Goal: Task Accomplishment & Management: Use online tool/utility

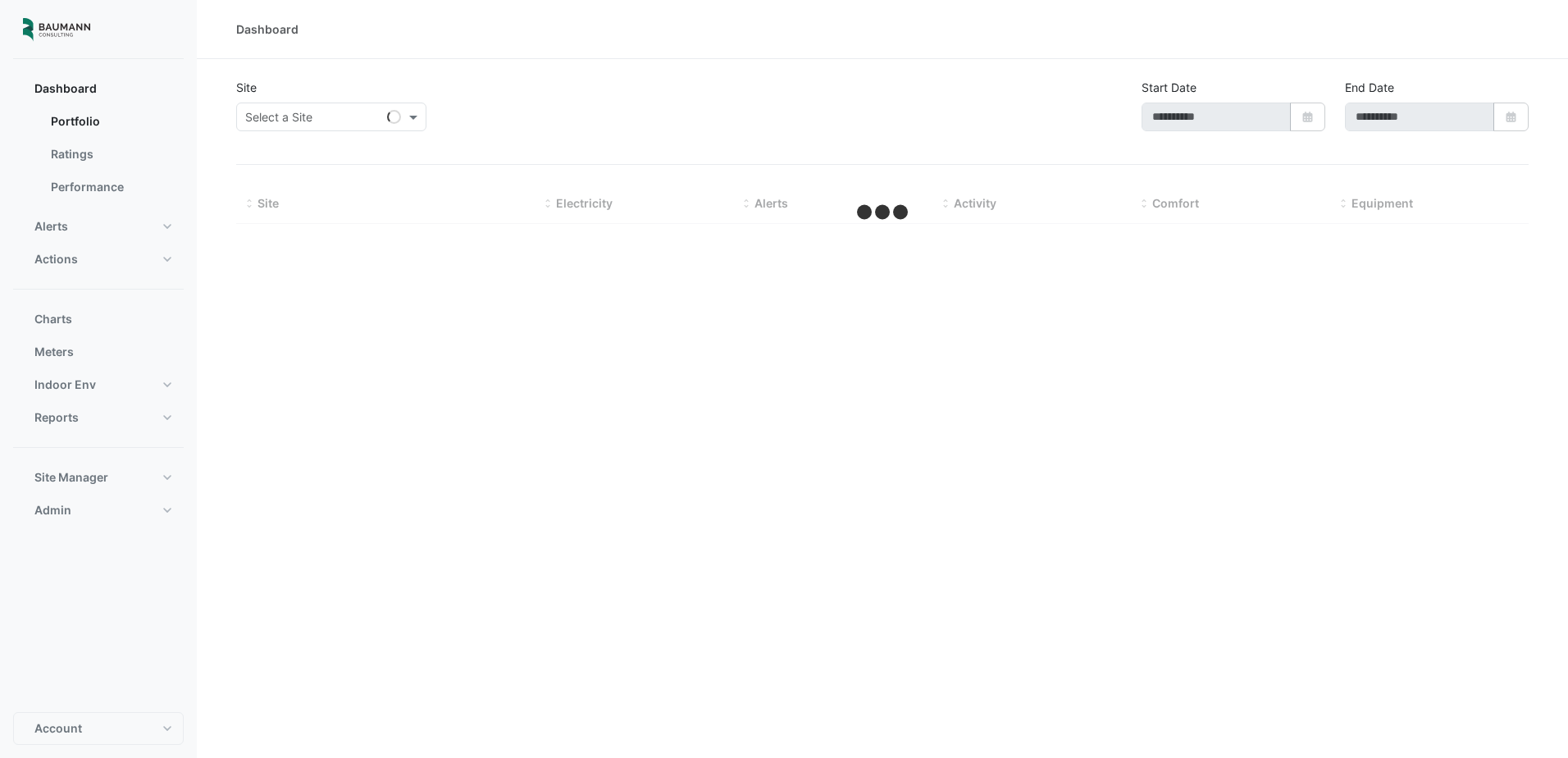
type input "**********"
select select "***"
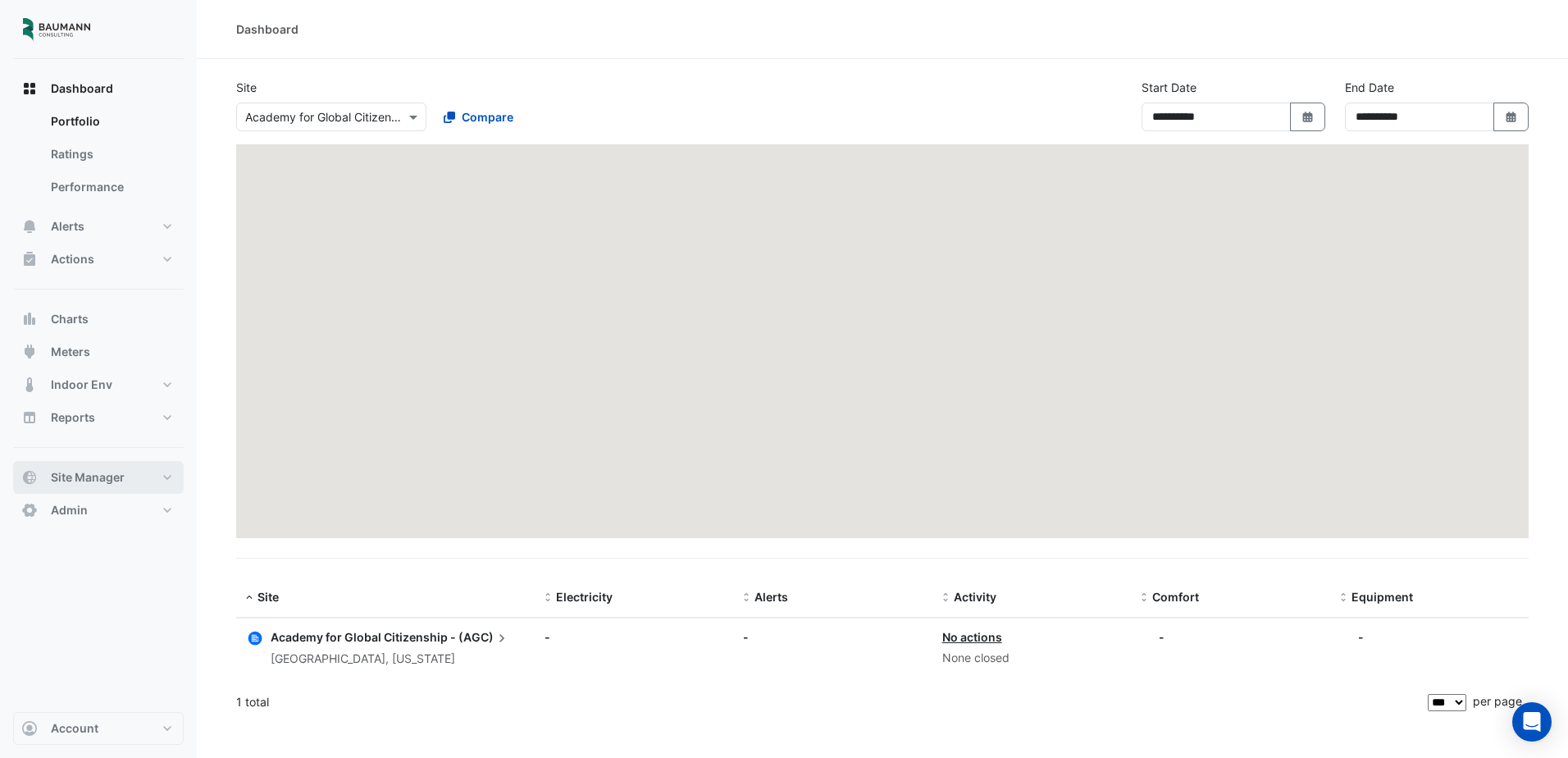
click at [111, 470] on span "Site Manager" at bounding box center [88, 478] width 74 height 17
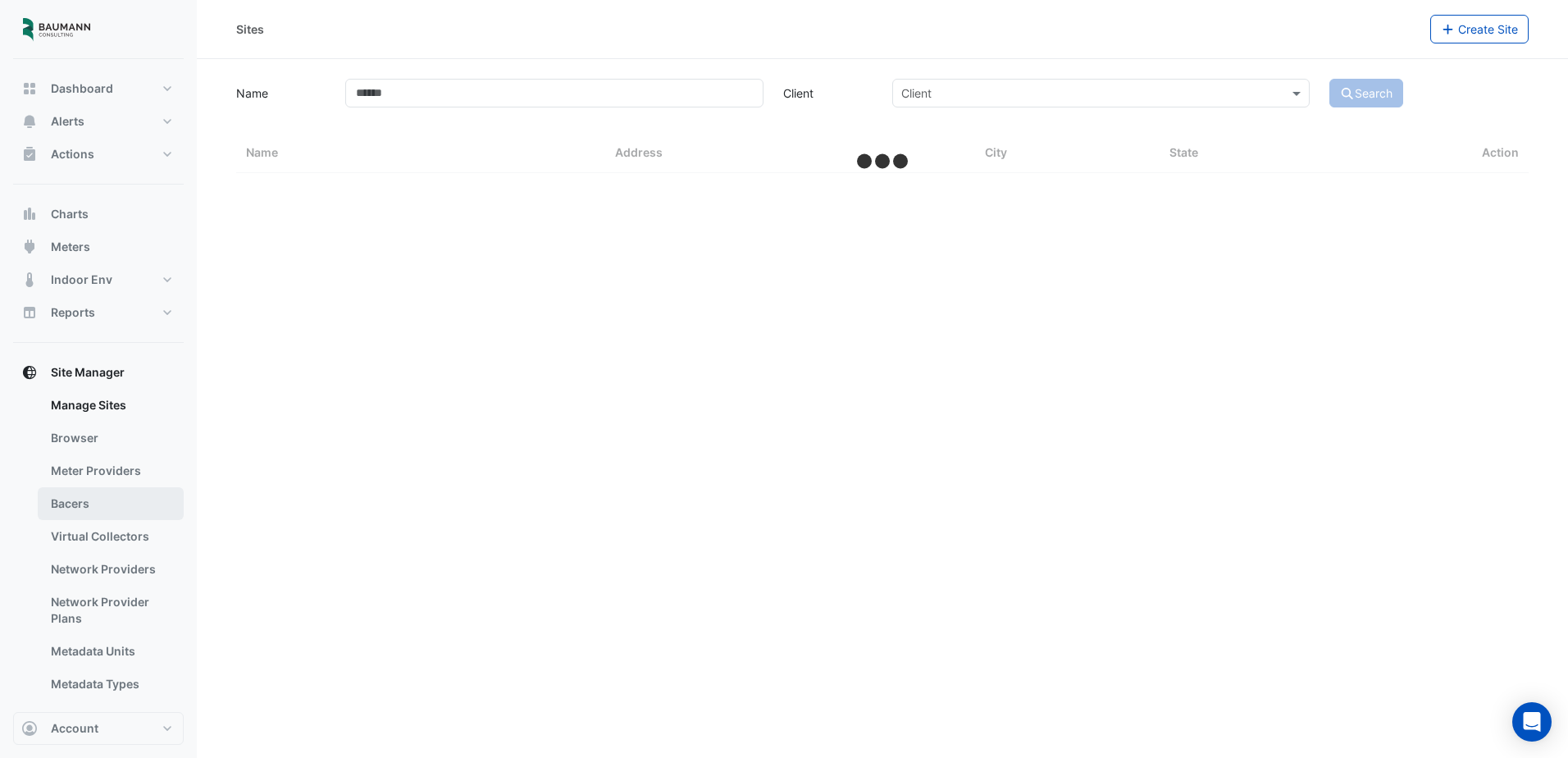
select select "***"
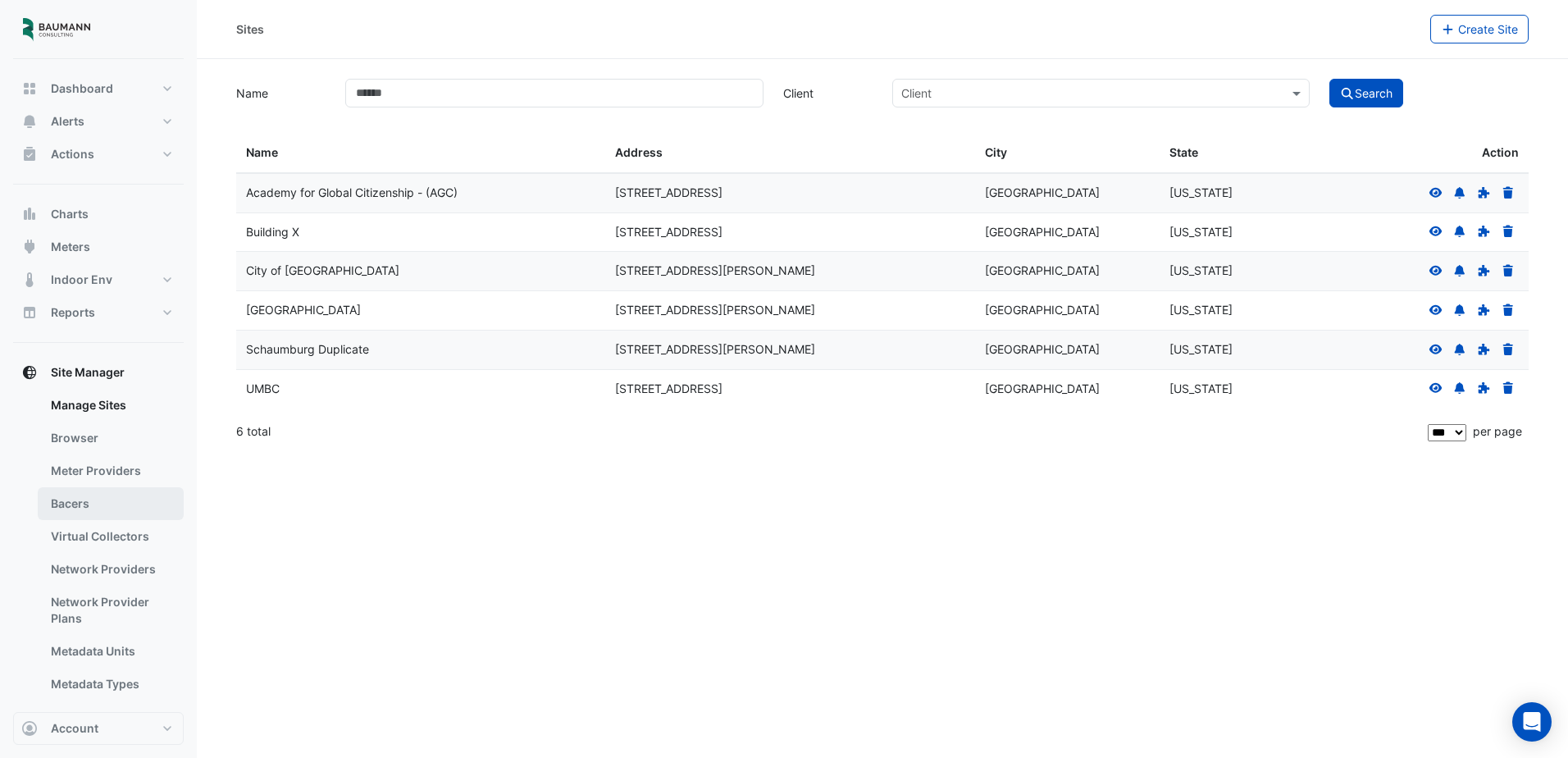
click at [117, 504] on link "Bacers" at bounding box center [110, 503] width 146 height 33
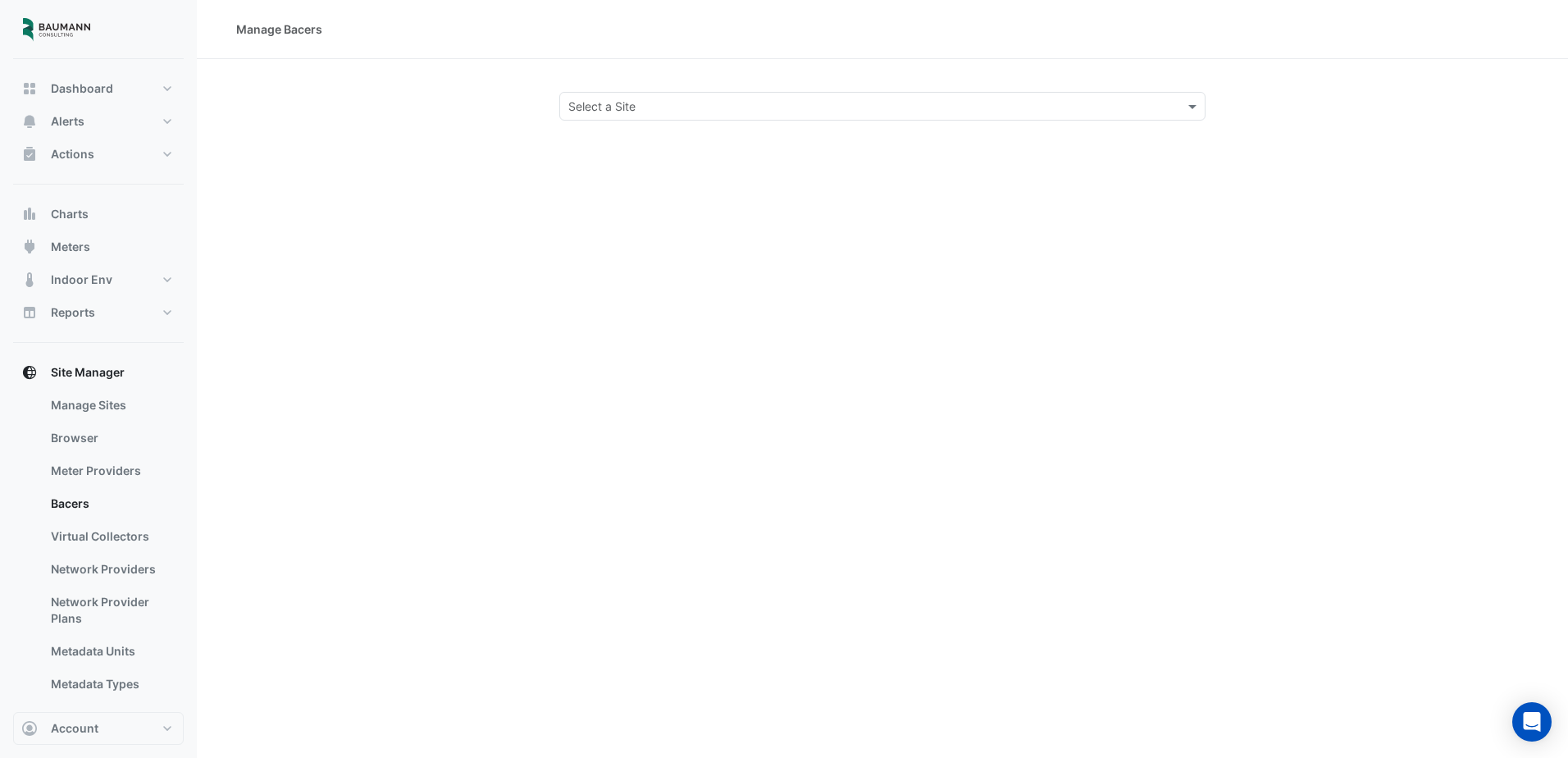
click at [701, 115] on div "Select a Site" at bounding box center [883, 106] width 647 height 28
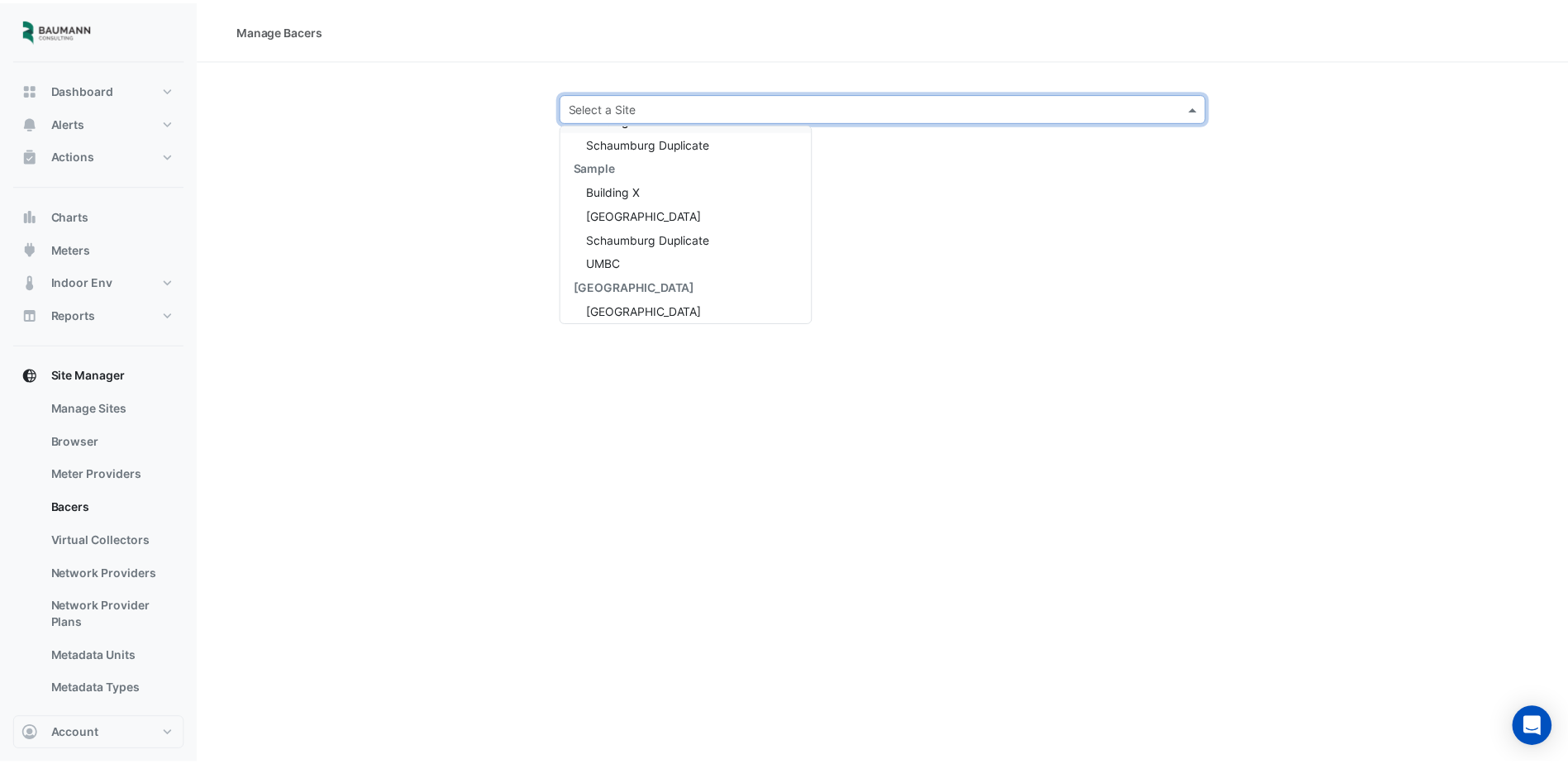
scroll to position [150, 0]
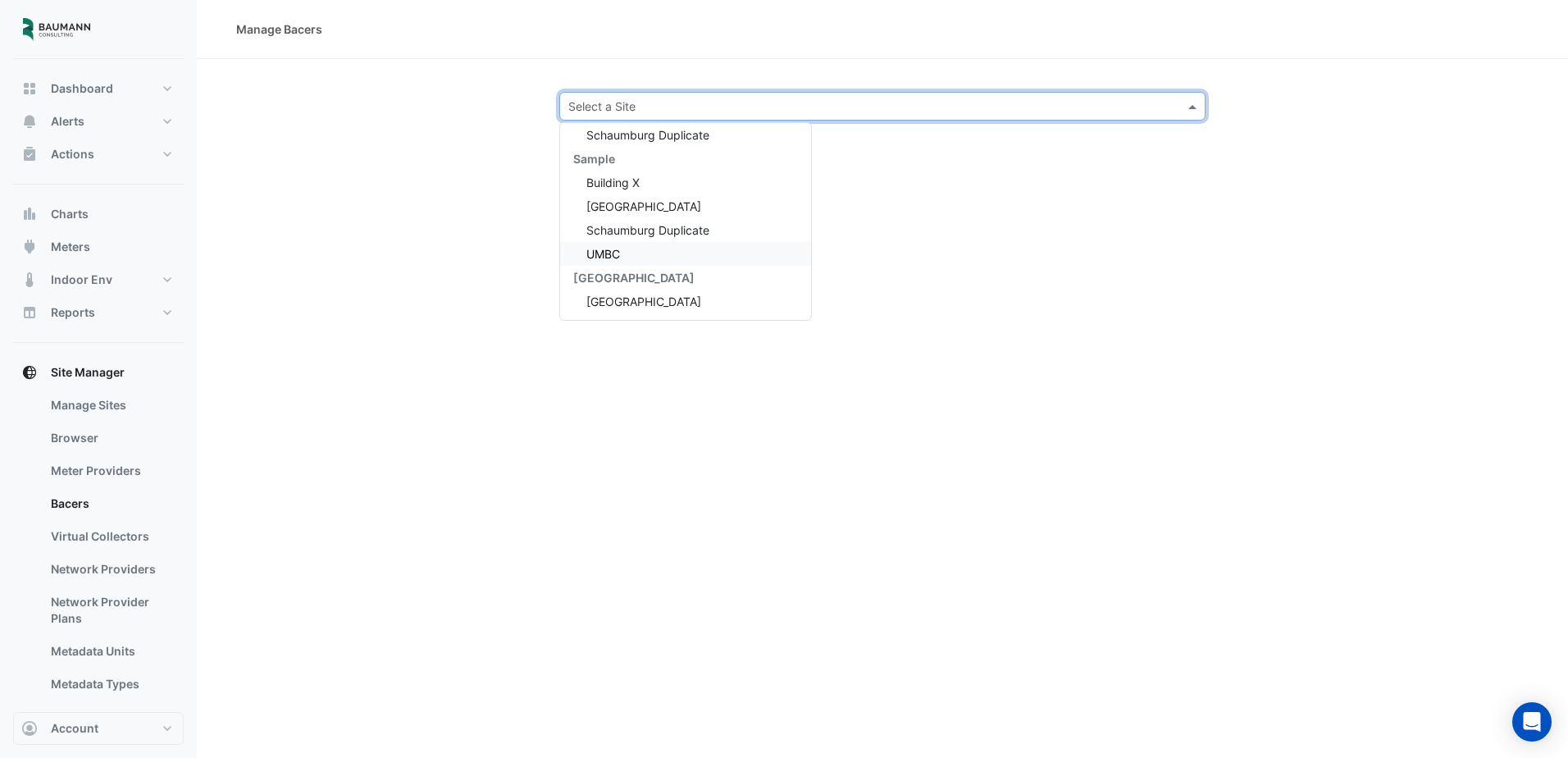
click at [652, 247] on div "UMBC" at bounding box center [686, 254] width 251 height 23
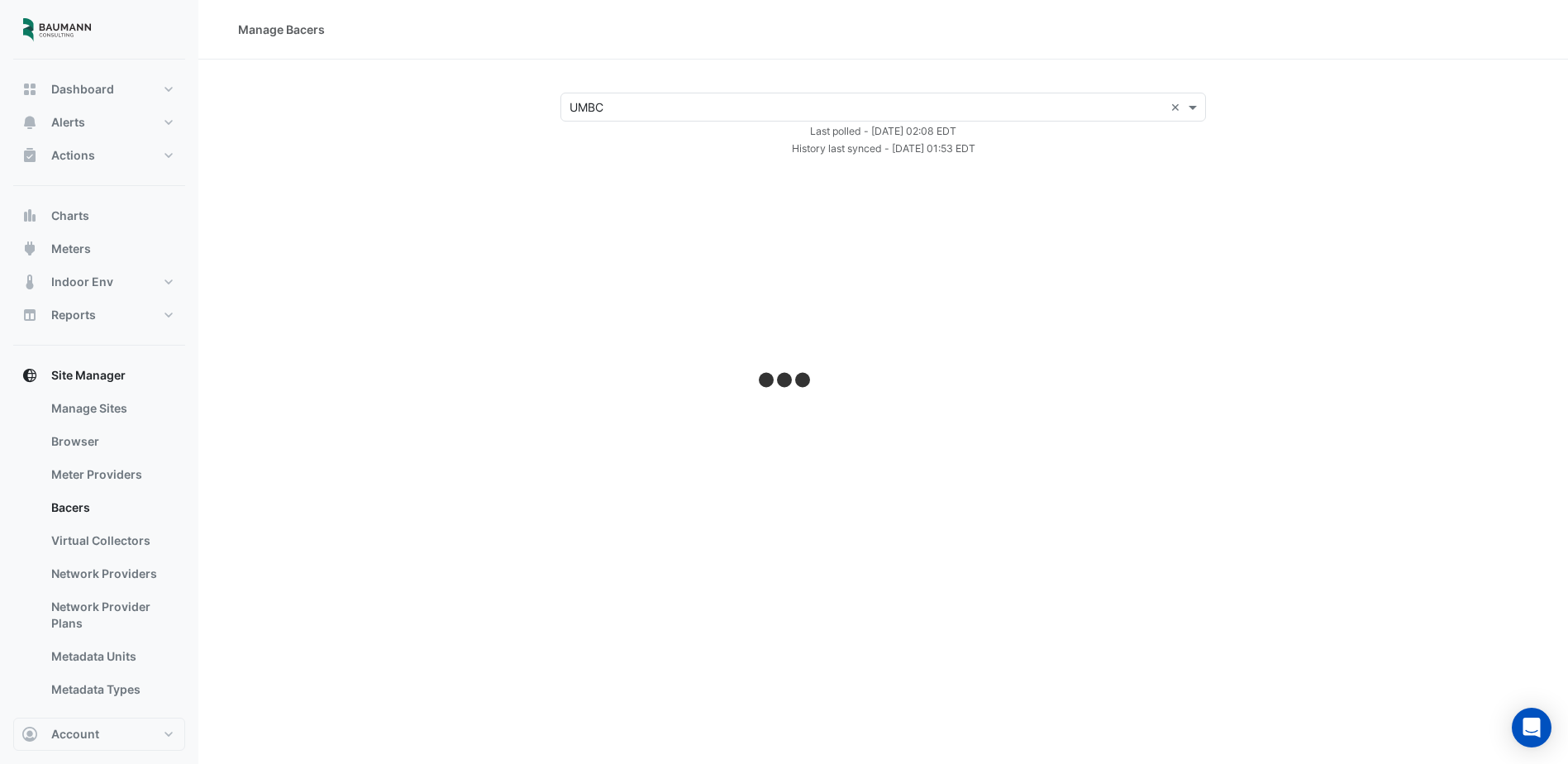
select select "***"
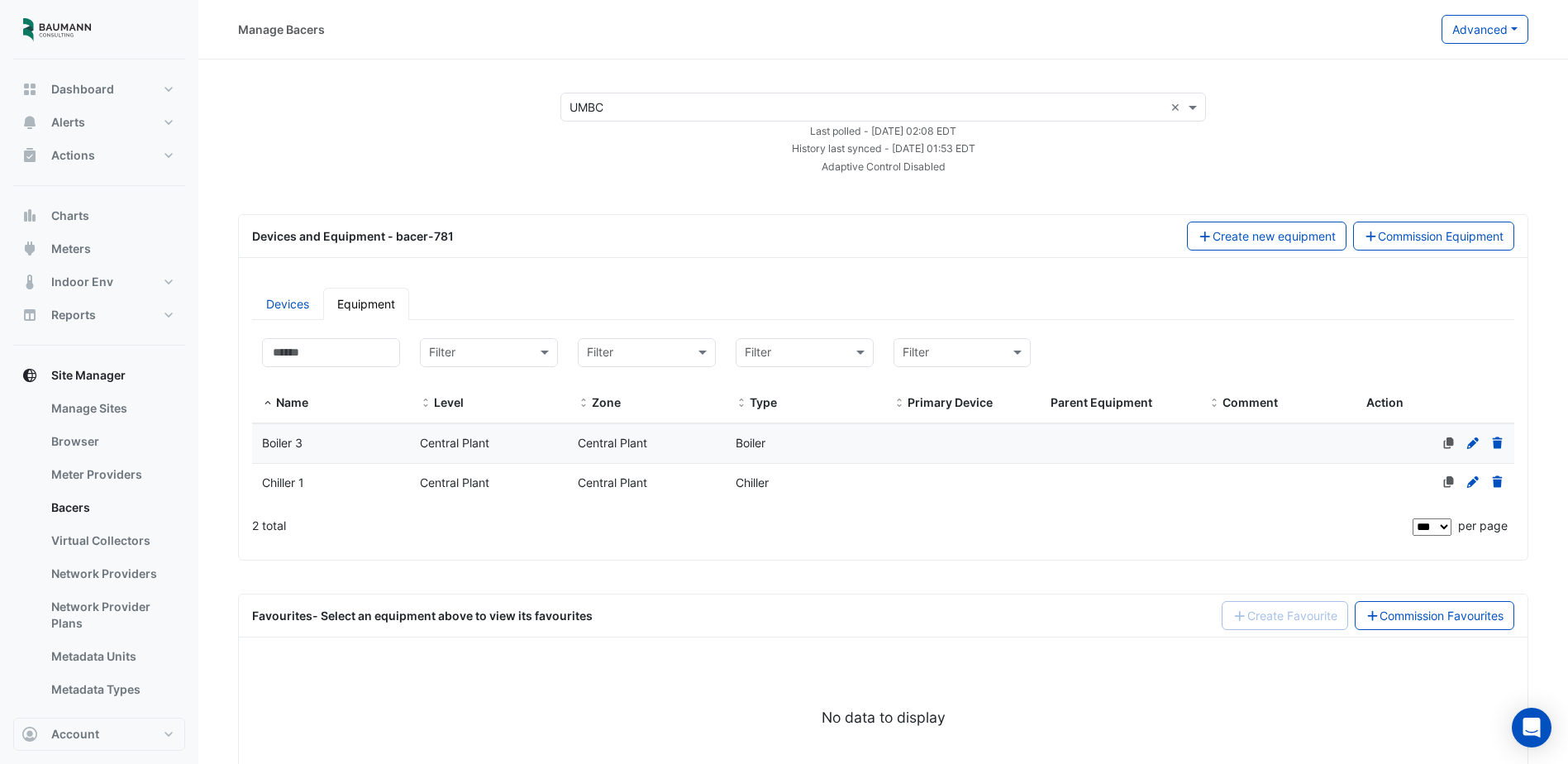
scroll to position [69, 0]
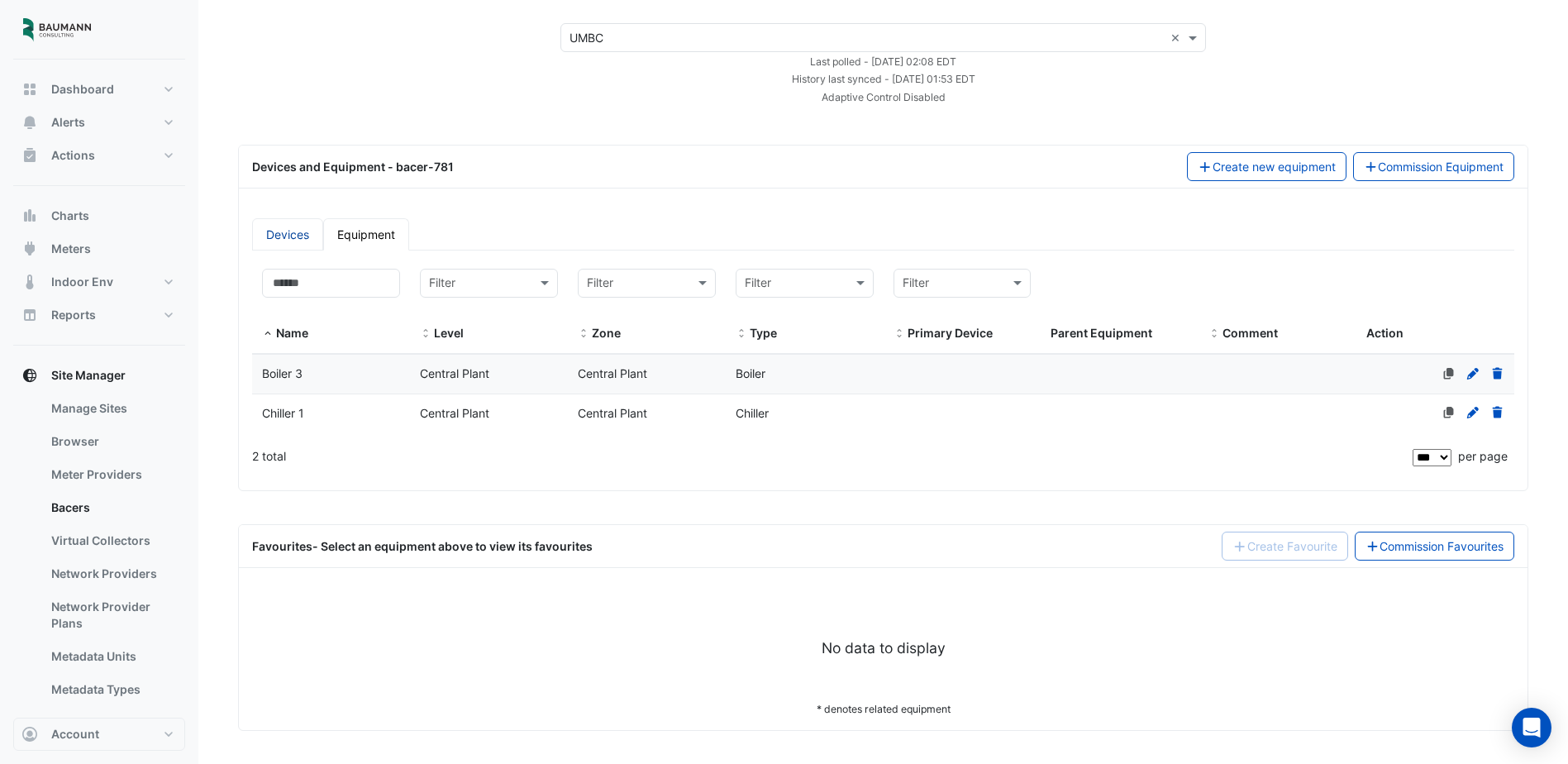
click at [298, 228] on link "Devices" at bounding box center [287, 234] width 71 height 32
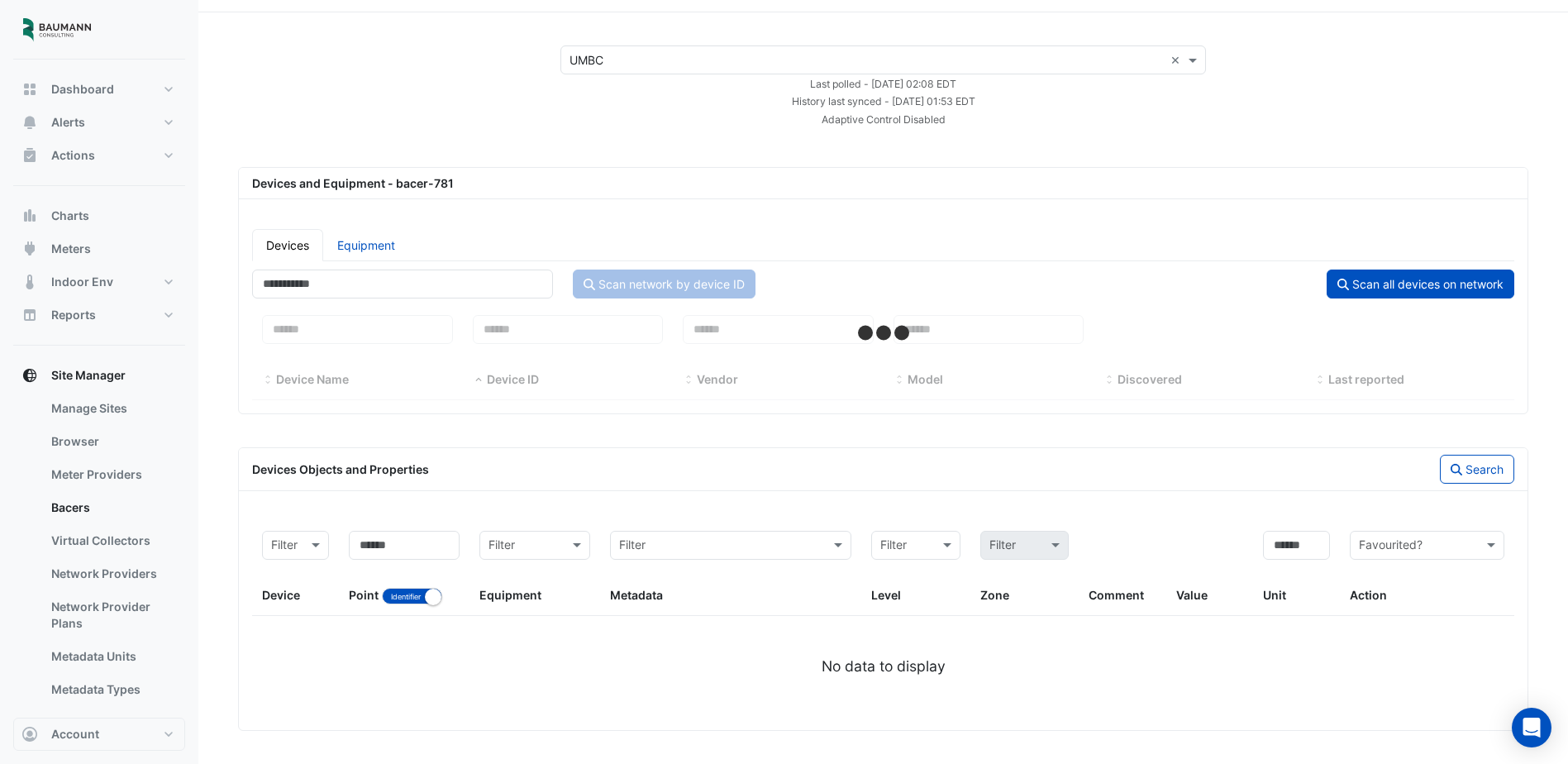
select select "***"
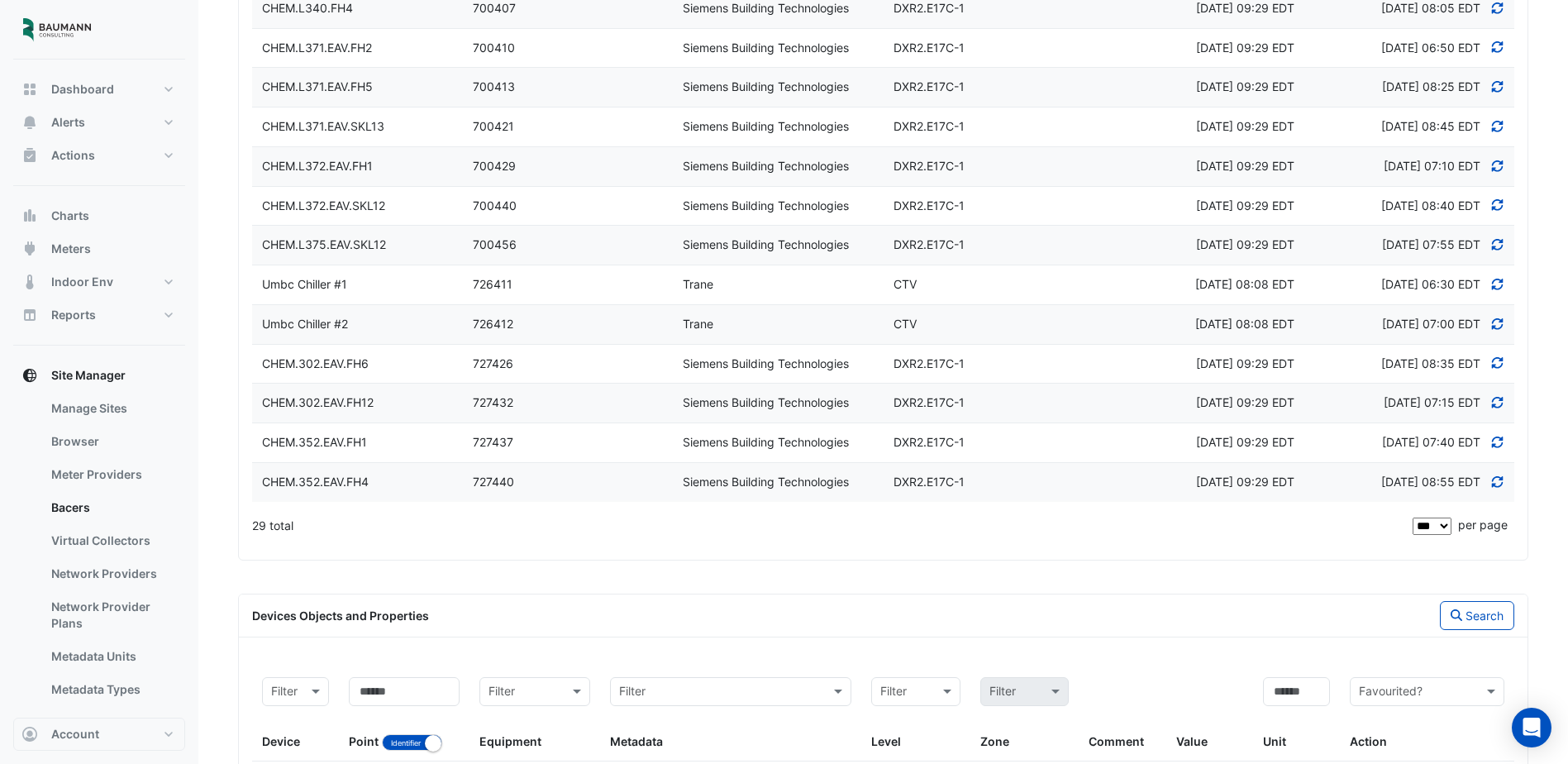
scroll to position [826, 0]
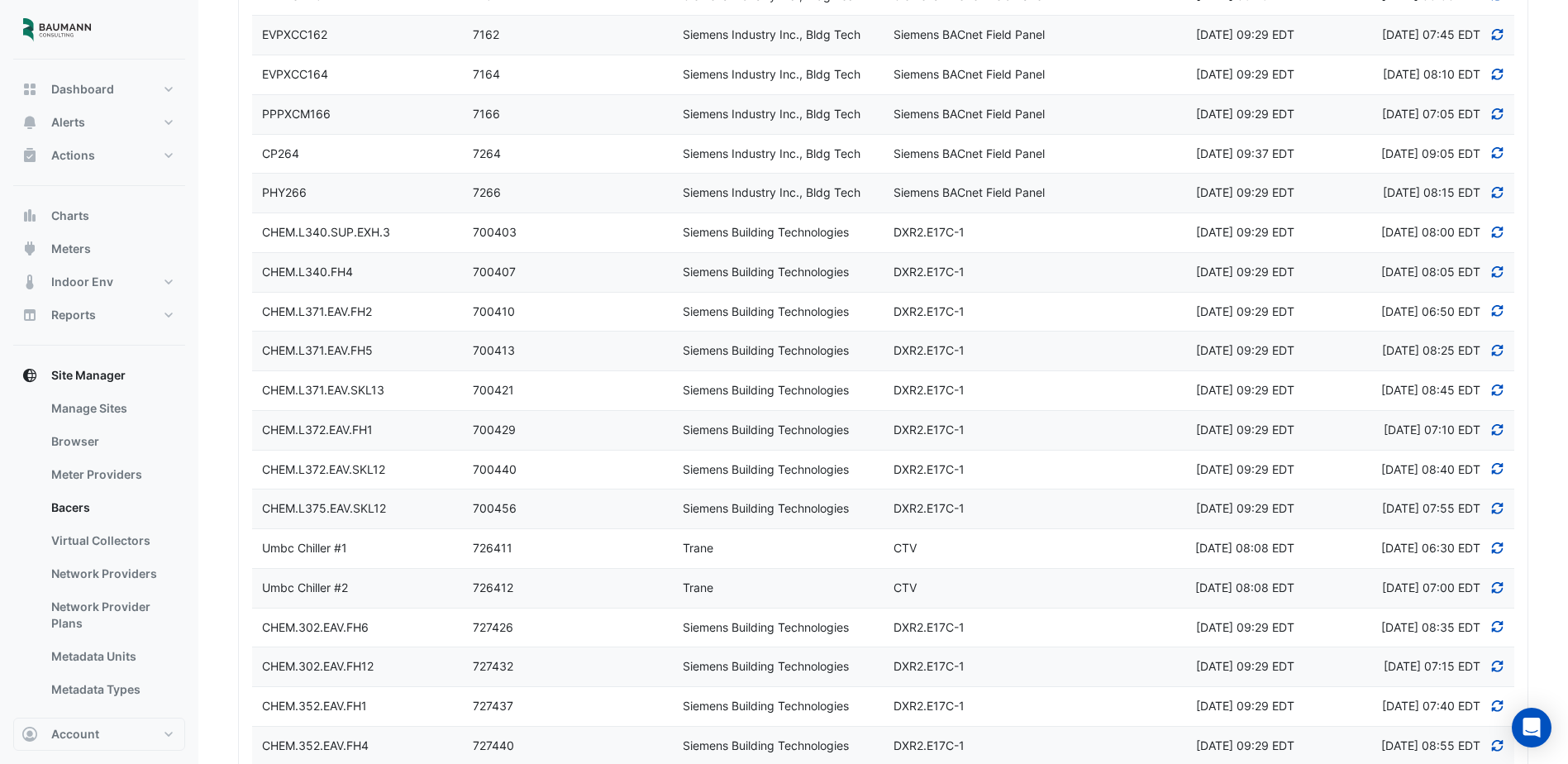
click at [341, 164] on div "CP264" at bounding box center [357, 154] width 211 height 19
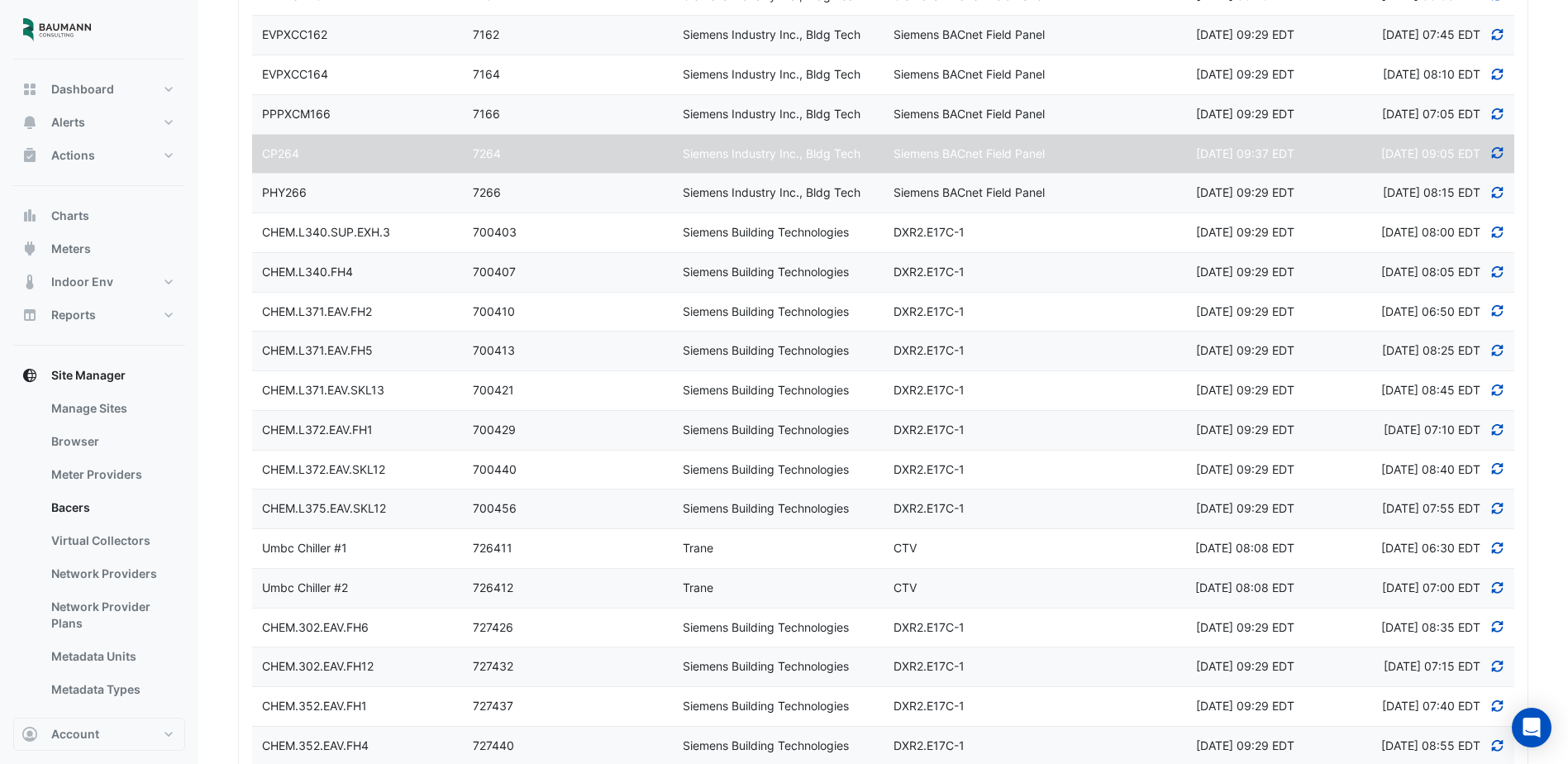
select select "***"
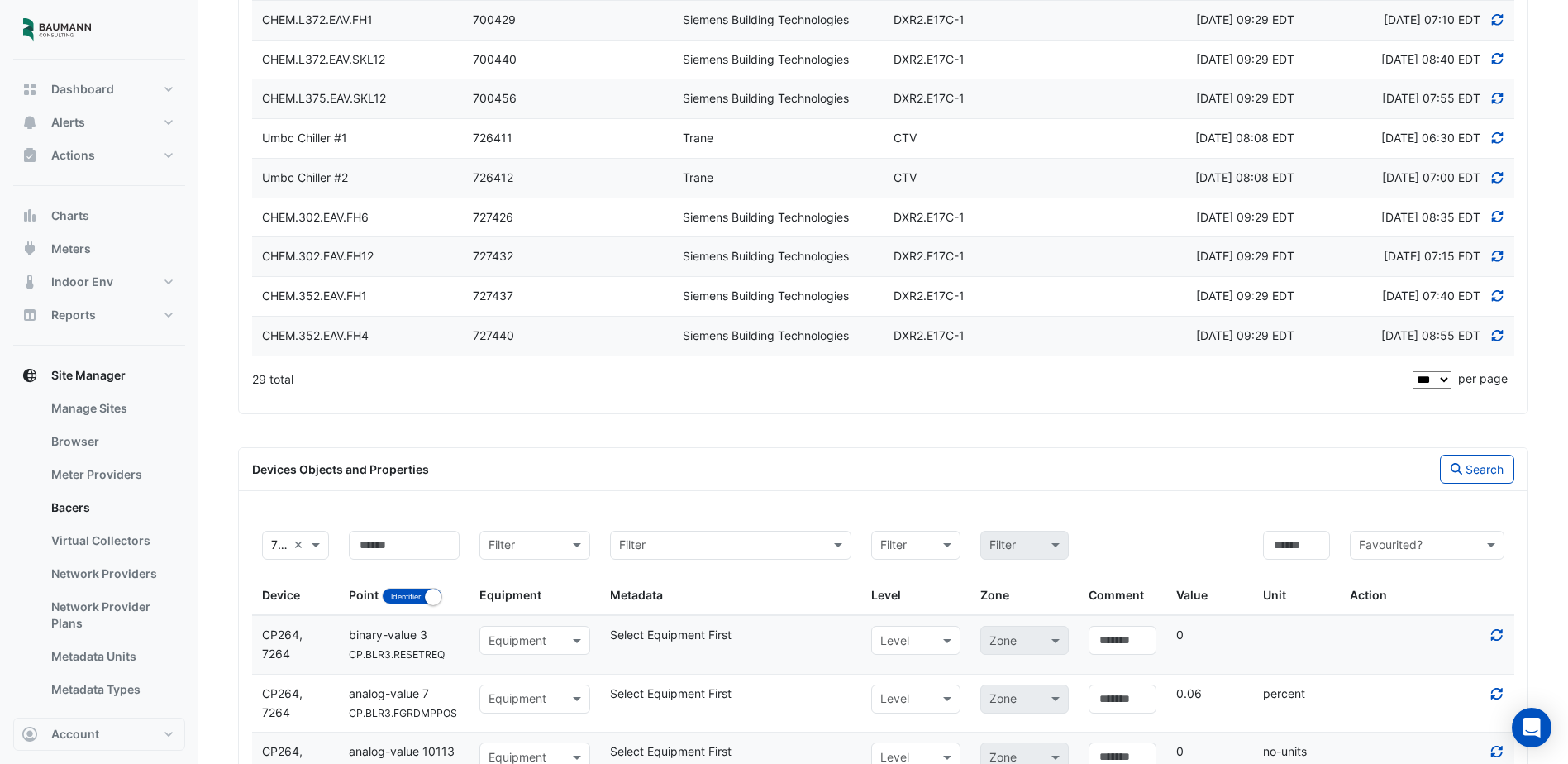
scroll to position [575, 0]
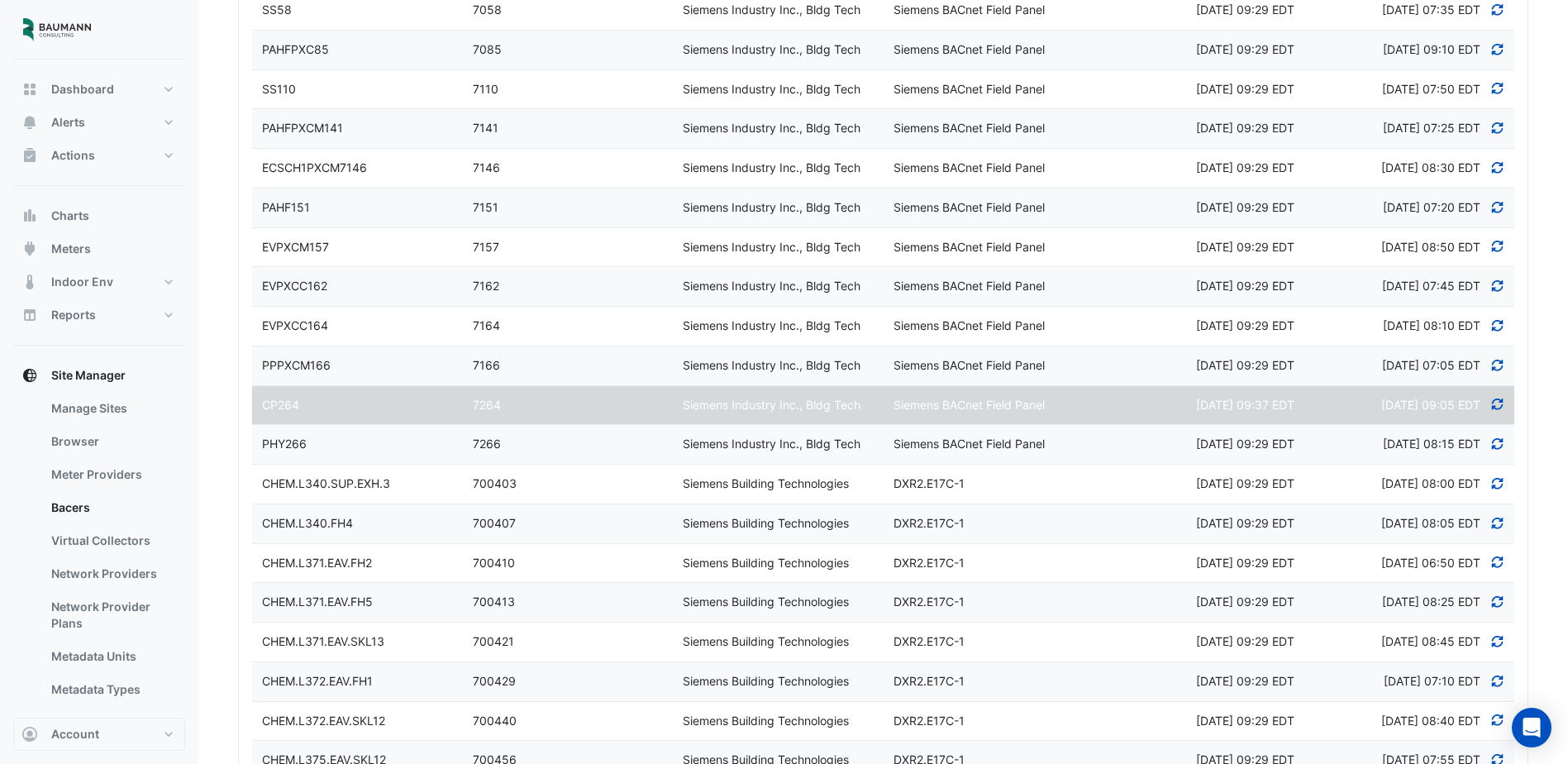
click at [345, 218] on div "PAHF151" at bounding box center [357, 207] width 211 height 19
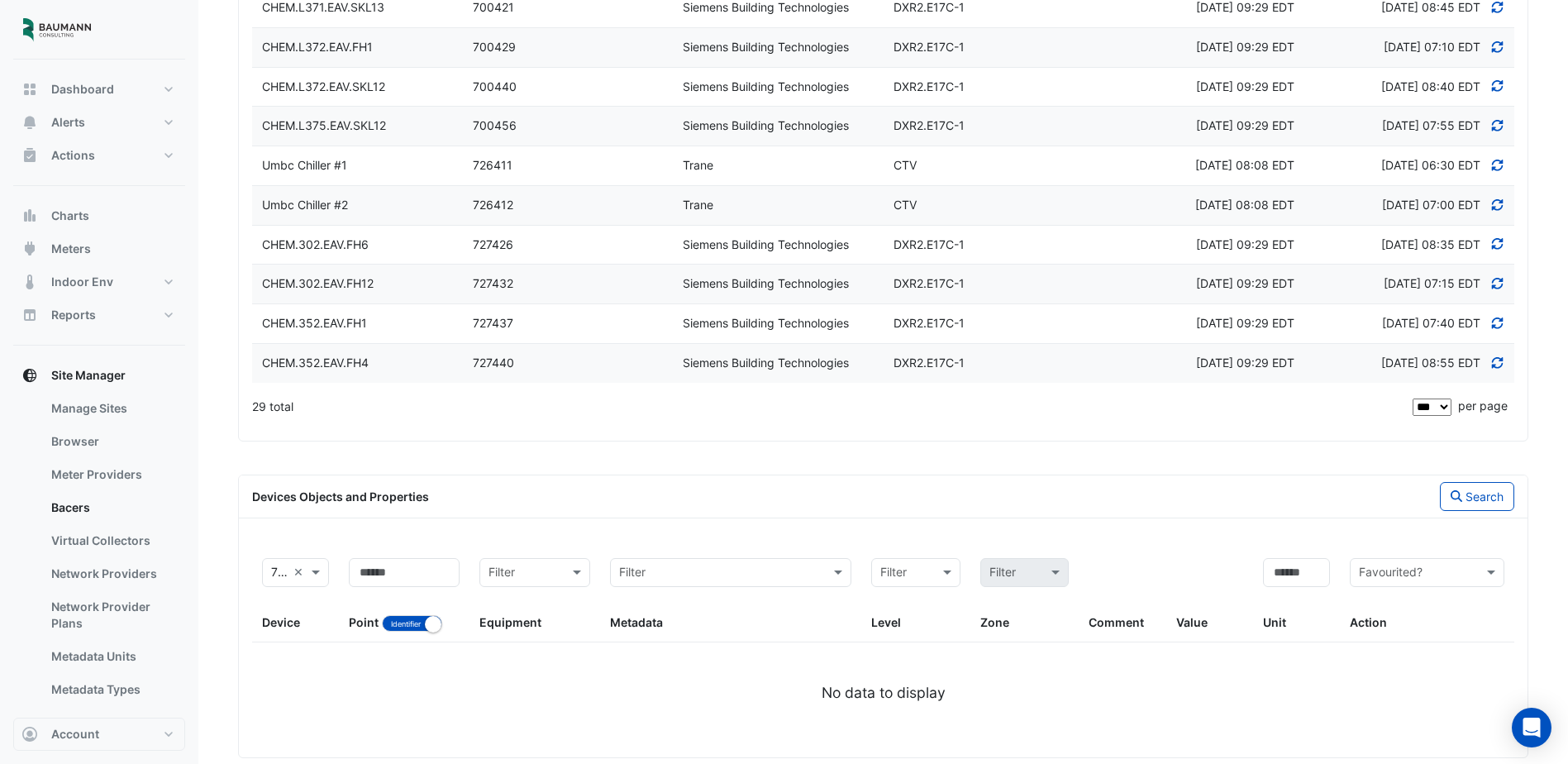
scroll to position [1255, 0]
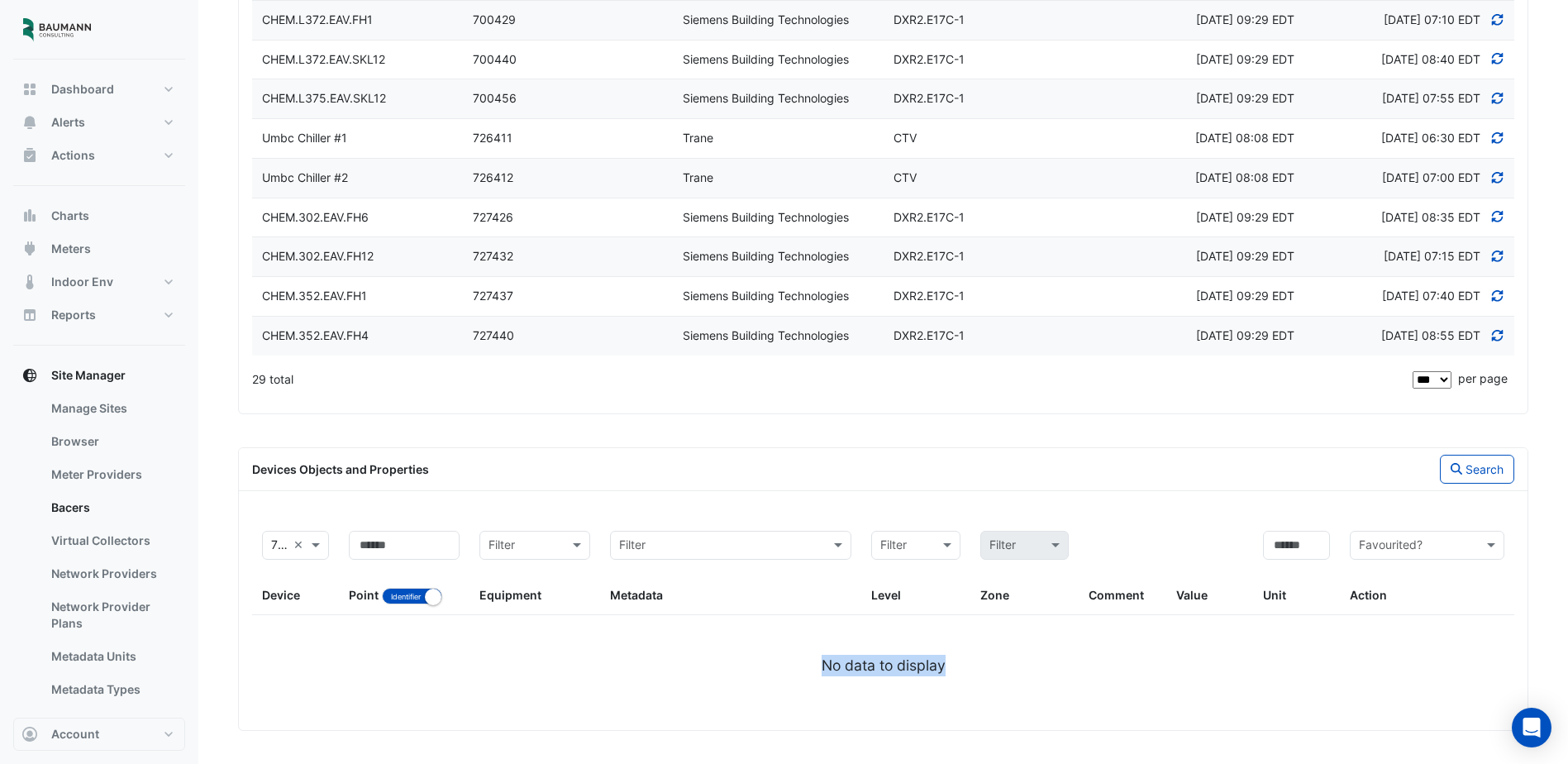
drag, startPoint x: 811, startPoint y: 673, endPoint x: 972, endPoint y: 671, distance: 161.0
click at [972, 671] on div "No data to display" at bounding box center [883, 664] width 1262 height 21
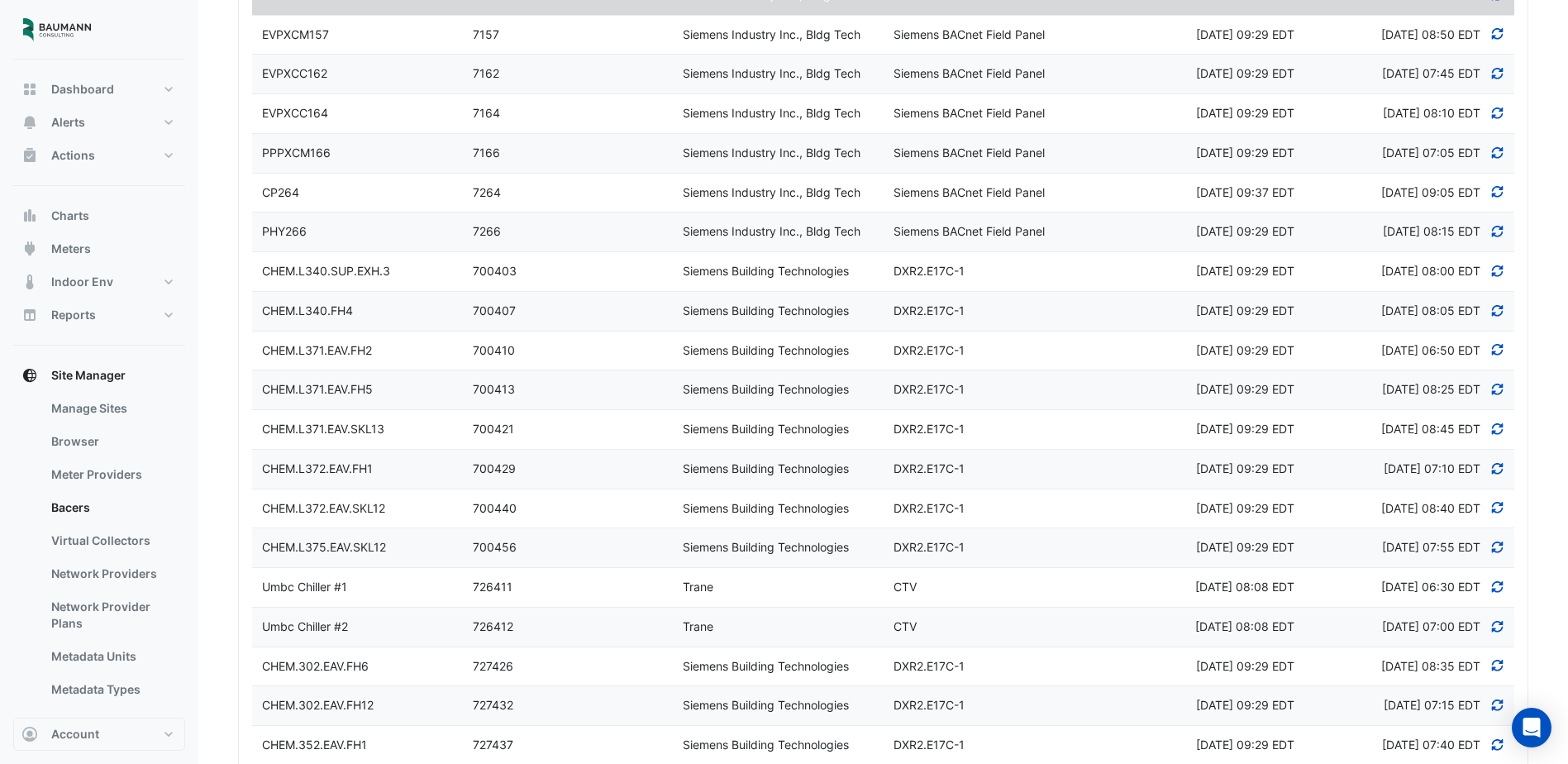
scroll to position [676, 0]
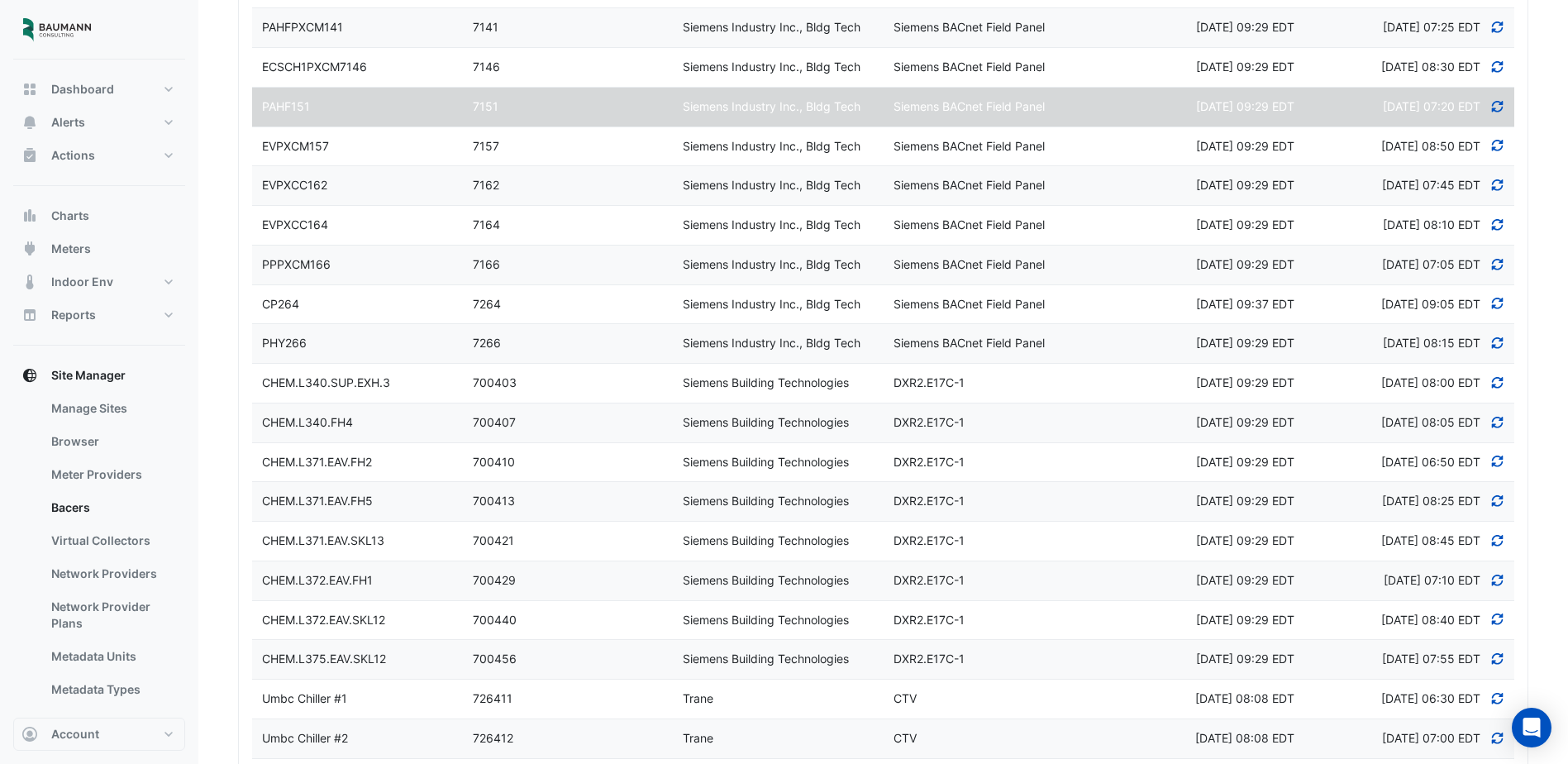
click at [297, 311] on span "CP264" at bounding box center [281, 304] width 37 height 14
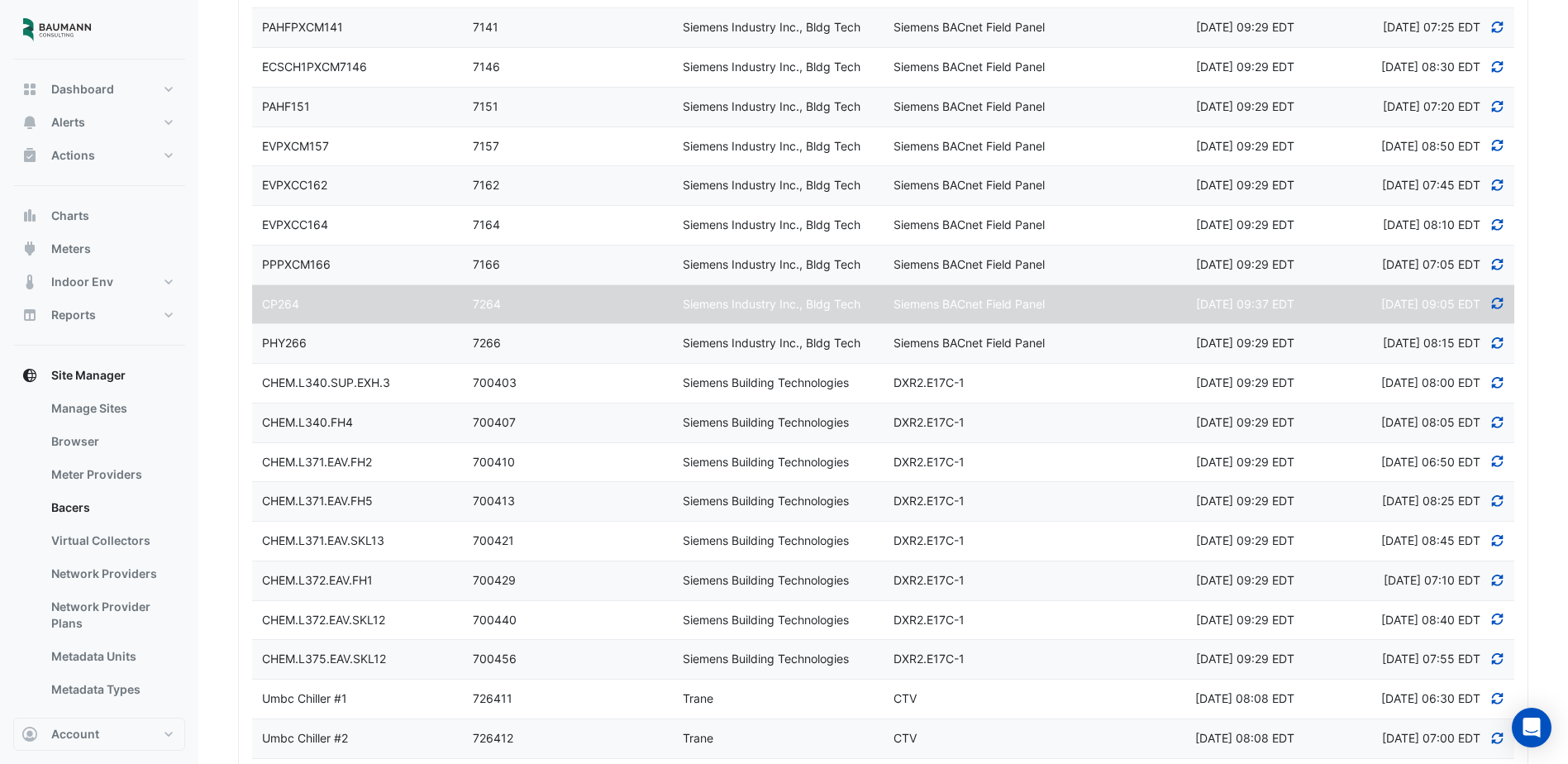
scroll to position [1154, 0]
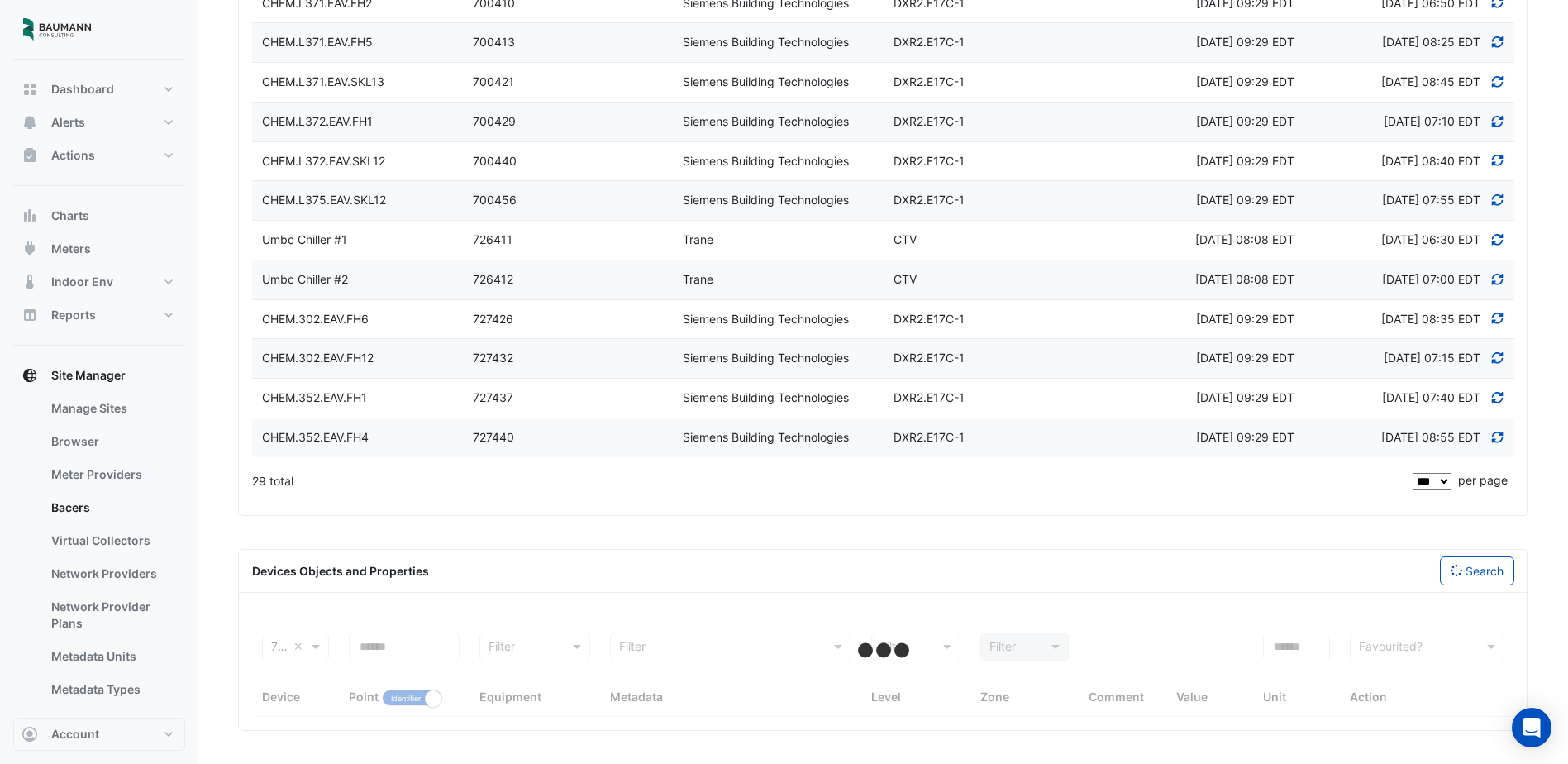
select select "***"
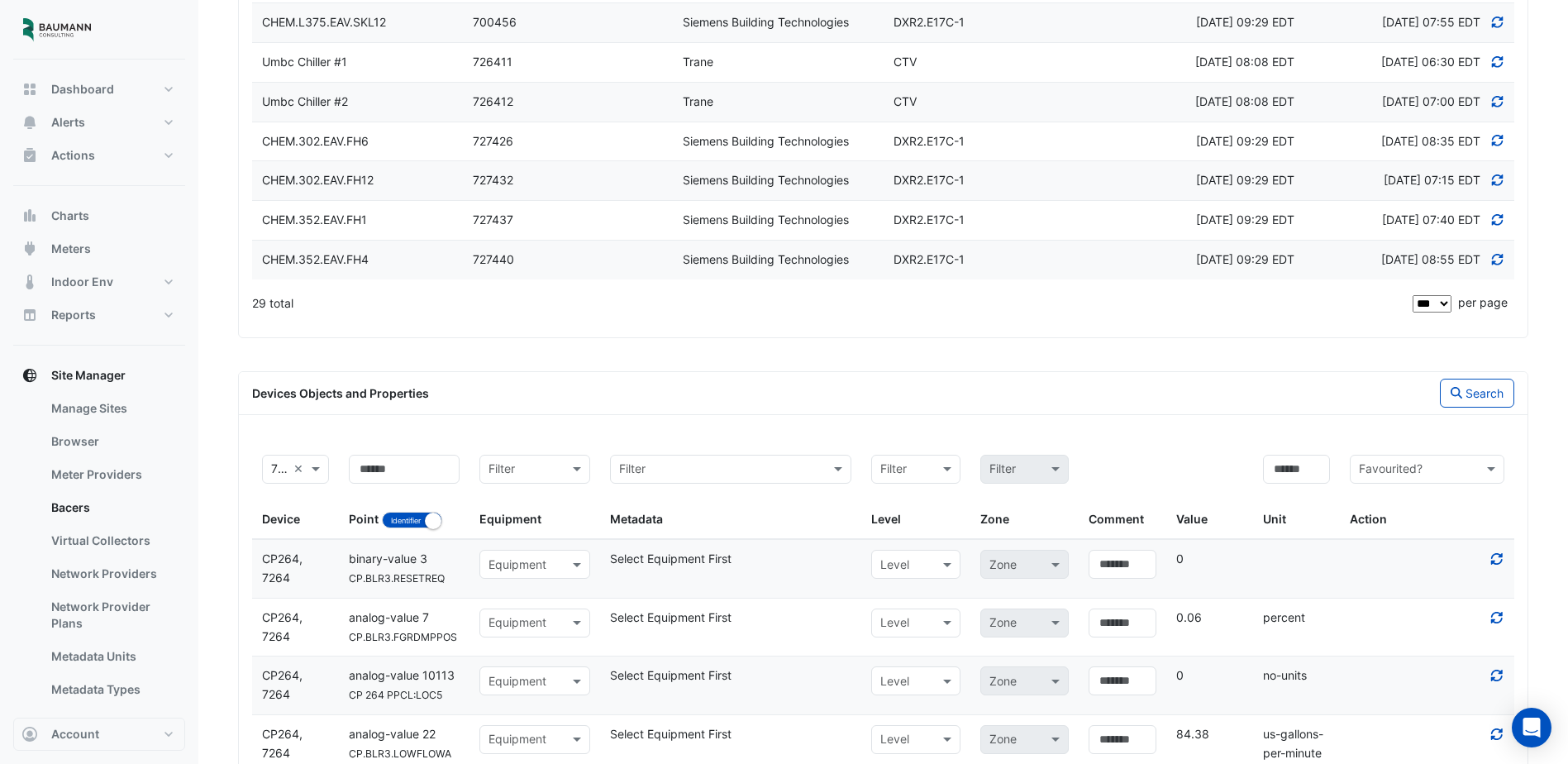
scroll to position [823, 0]
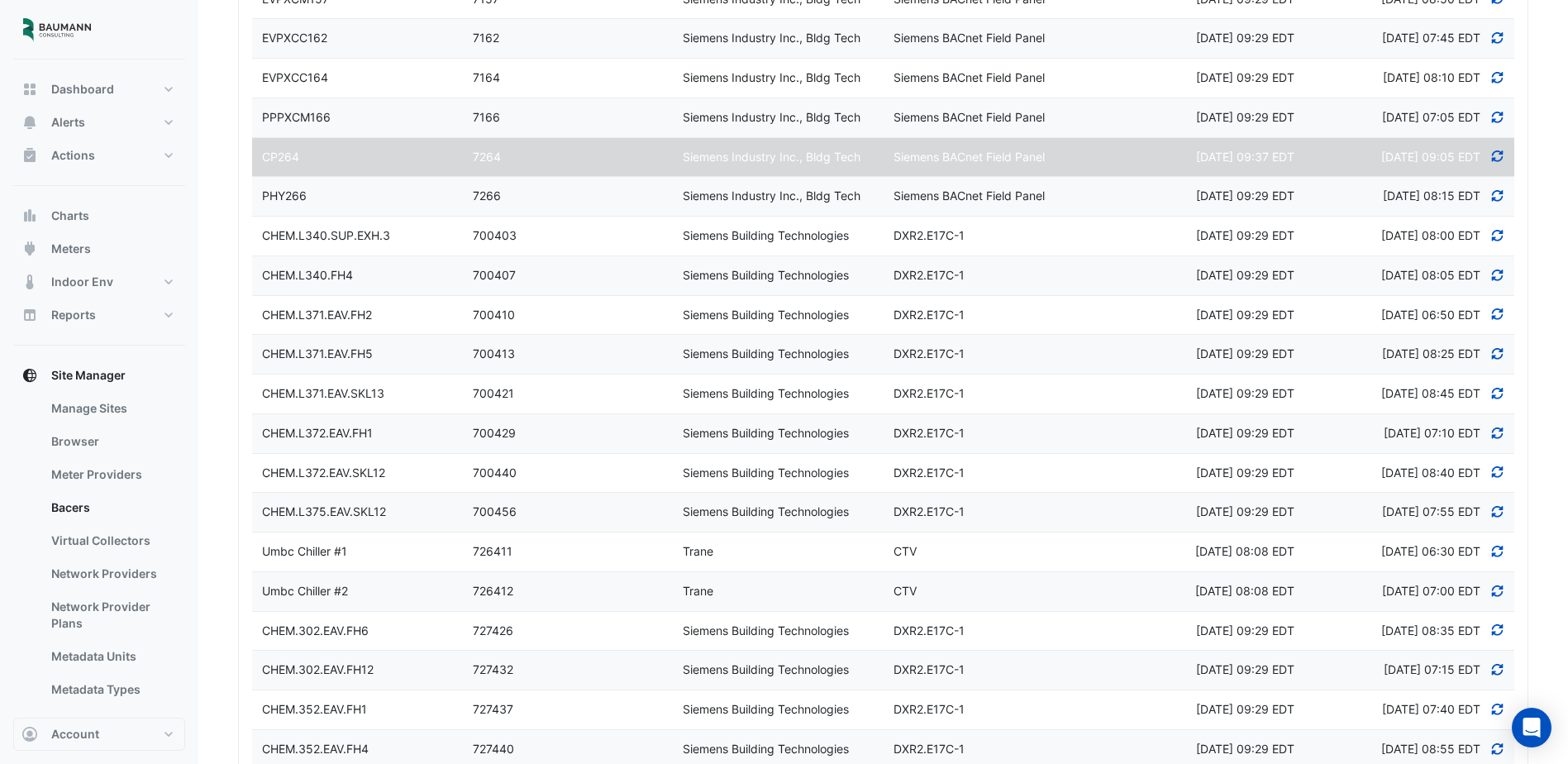
click at [368, 562] on div "Umbc Chiller #1" at bounding box center [357, 551] width 211 height 19
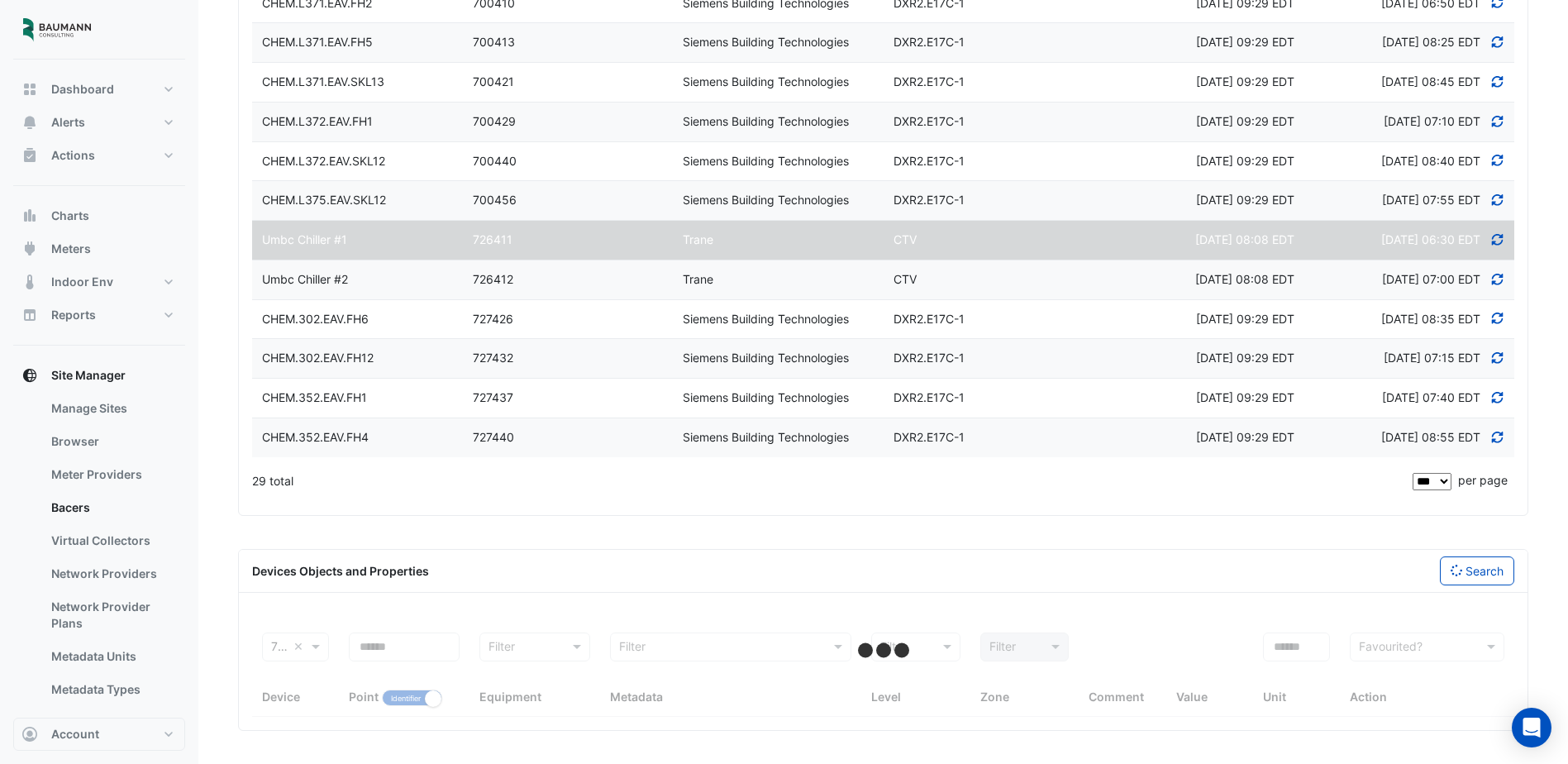
scroll to position [1154, 0]
select select "***"
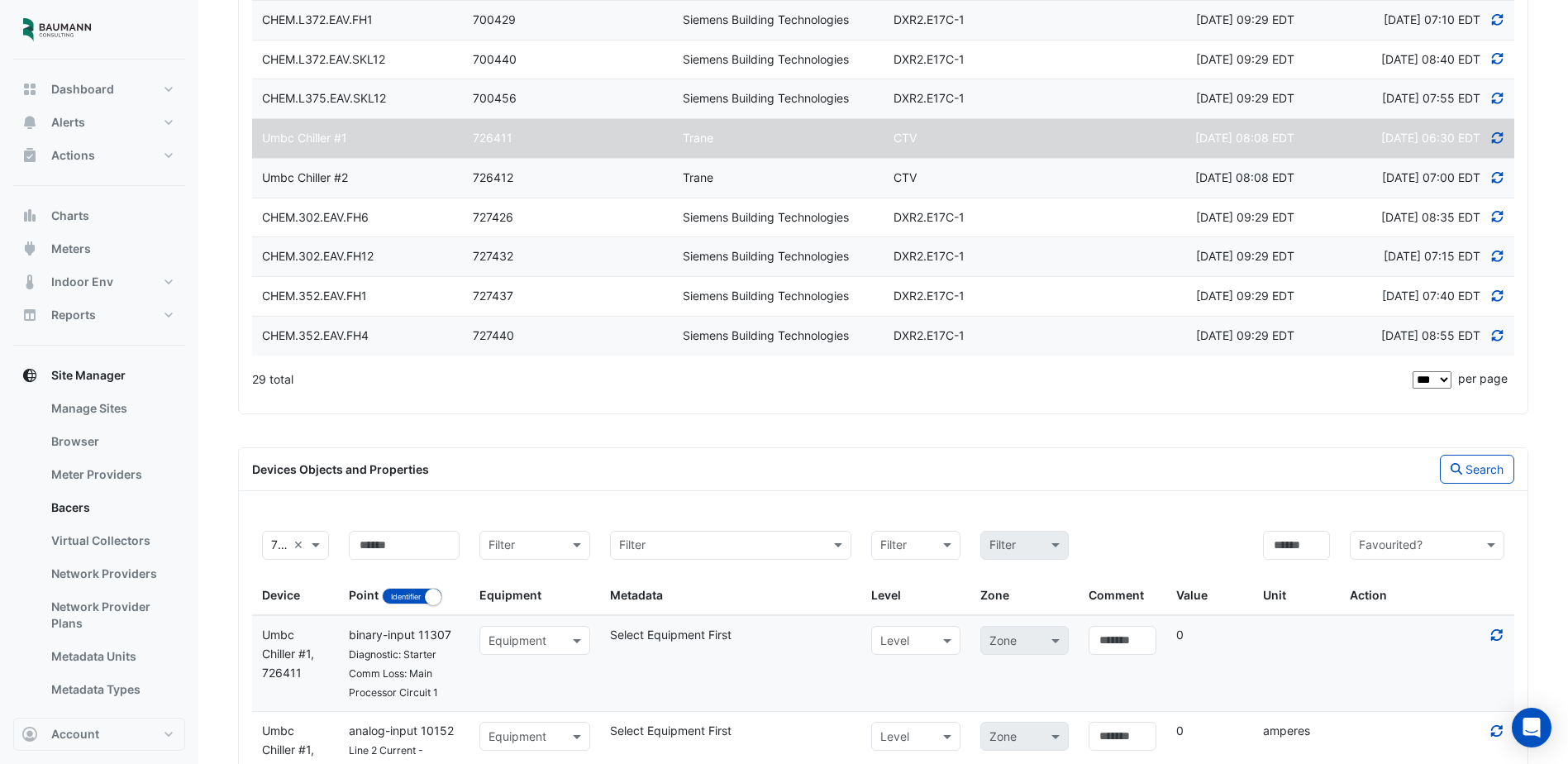
click at [373, 188] on div "Umbc Chiller #2" at bounding box center [357, 178] width 211 height 19
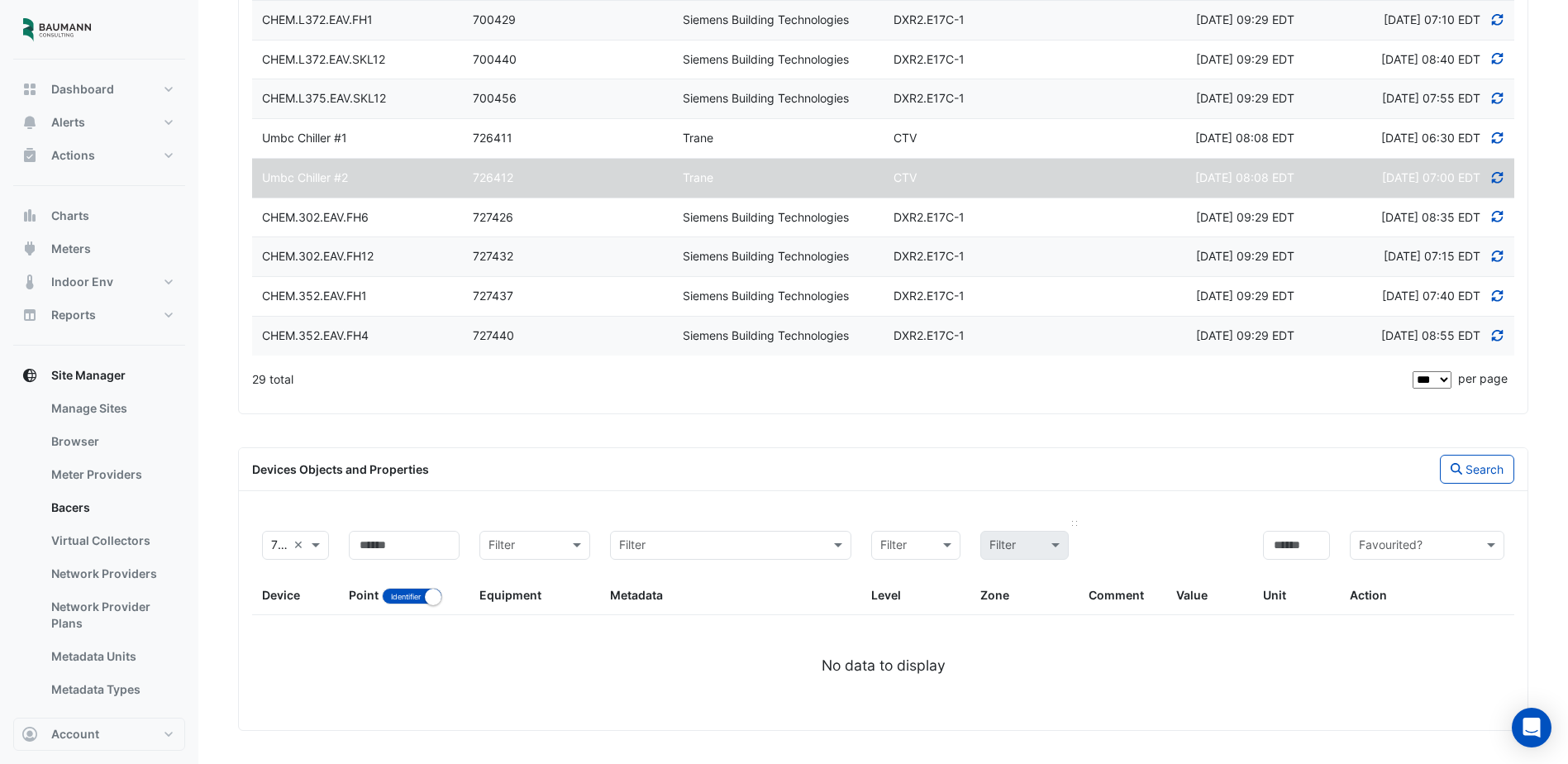
scroll to position [1255, 0]
drag, startPoint x: 820, startPoint y: 670, endPoint x: 974, endPoint y: 674, distance: 154.1
click at [974, 674] on div "No data to display" at bounding box center [883, 664] width 1262 height 21
drag, startPoint x: 974, startPoint y: 674, endPoint x: 917, endPoint y: 685, distance: 58.1
click at [917, 685] on ngx-datatable "726412, Umbc Chiller #2 × Device Point Identifier Name Filter Equipment Filter …" at bounding box center [883, 619] width 1262 height 196
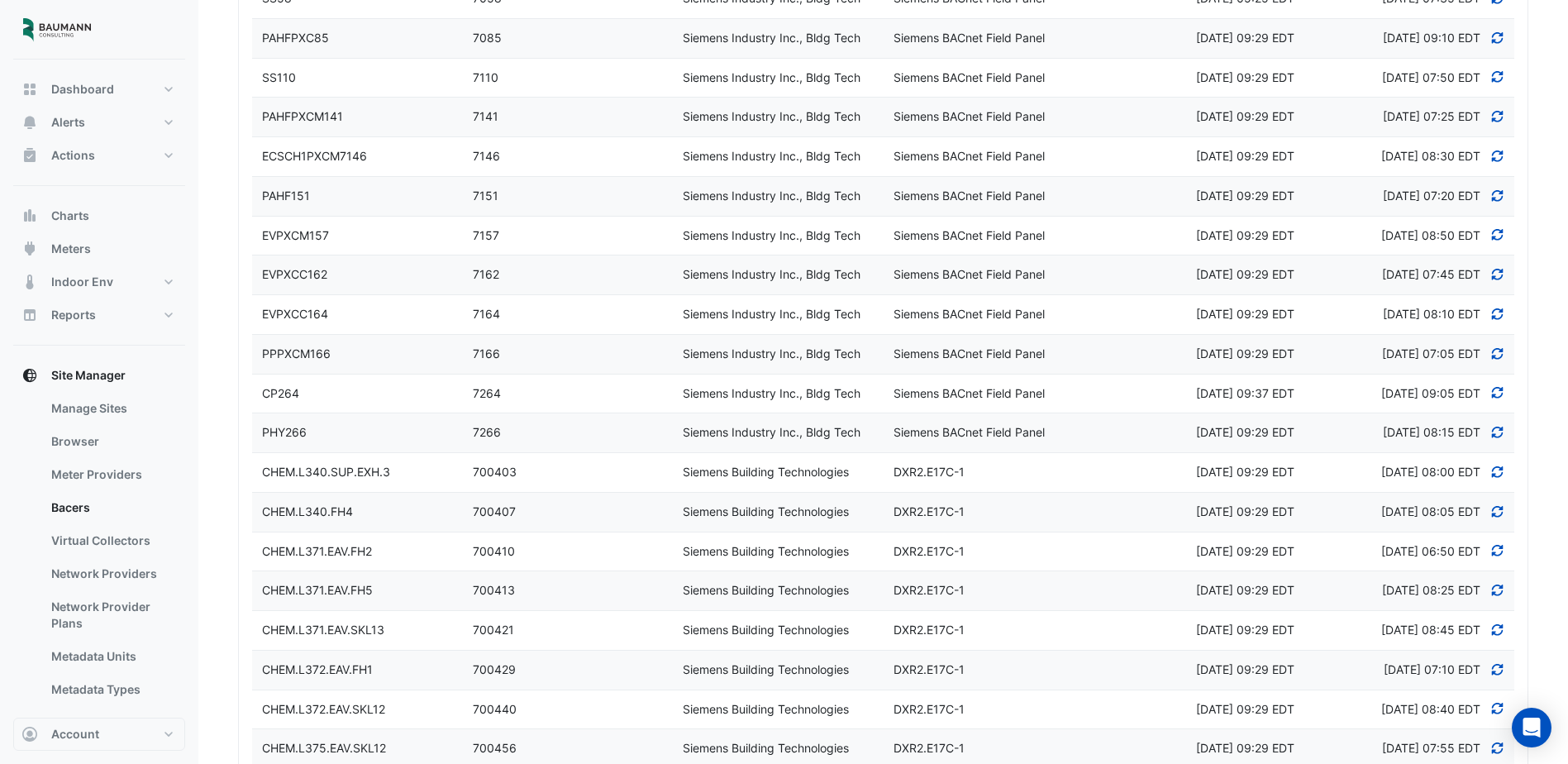
scroll to position [842, 0]
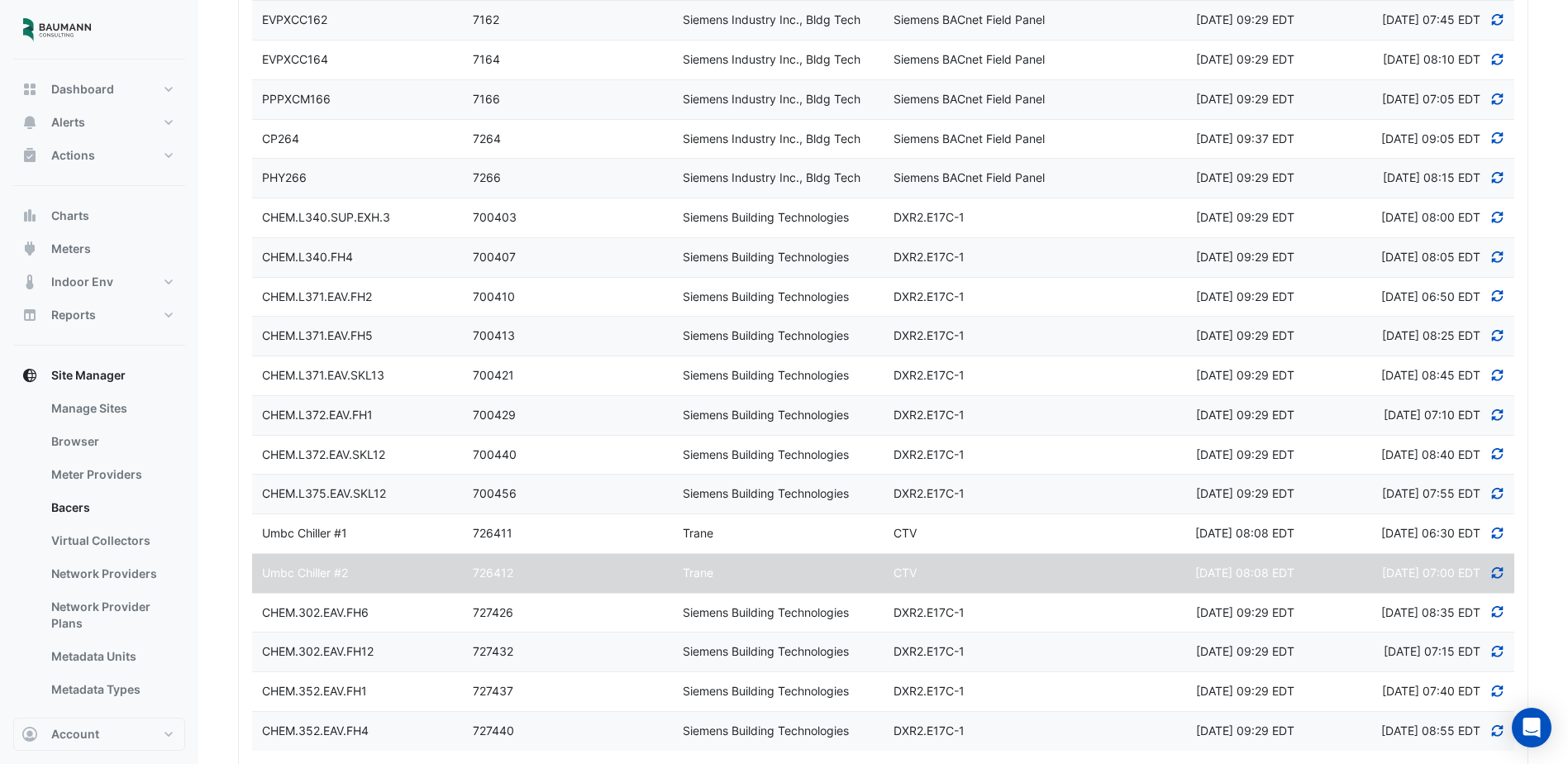
click at [1495, 539] on icon at bounding box center [1498, 533] width 15 height 12
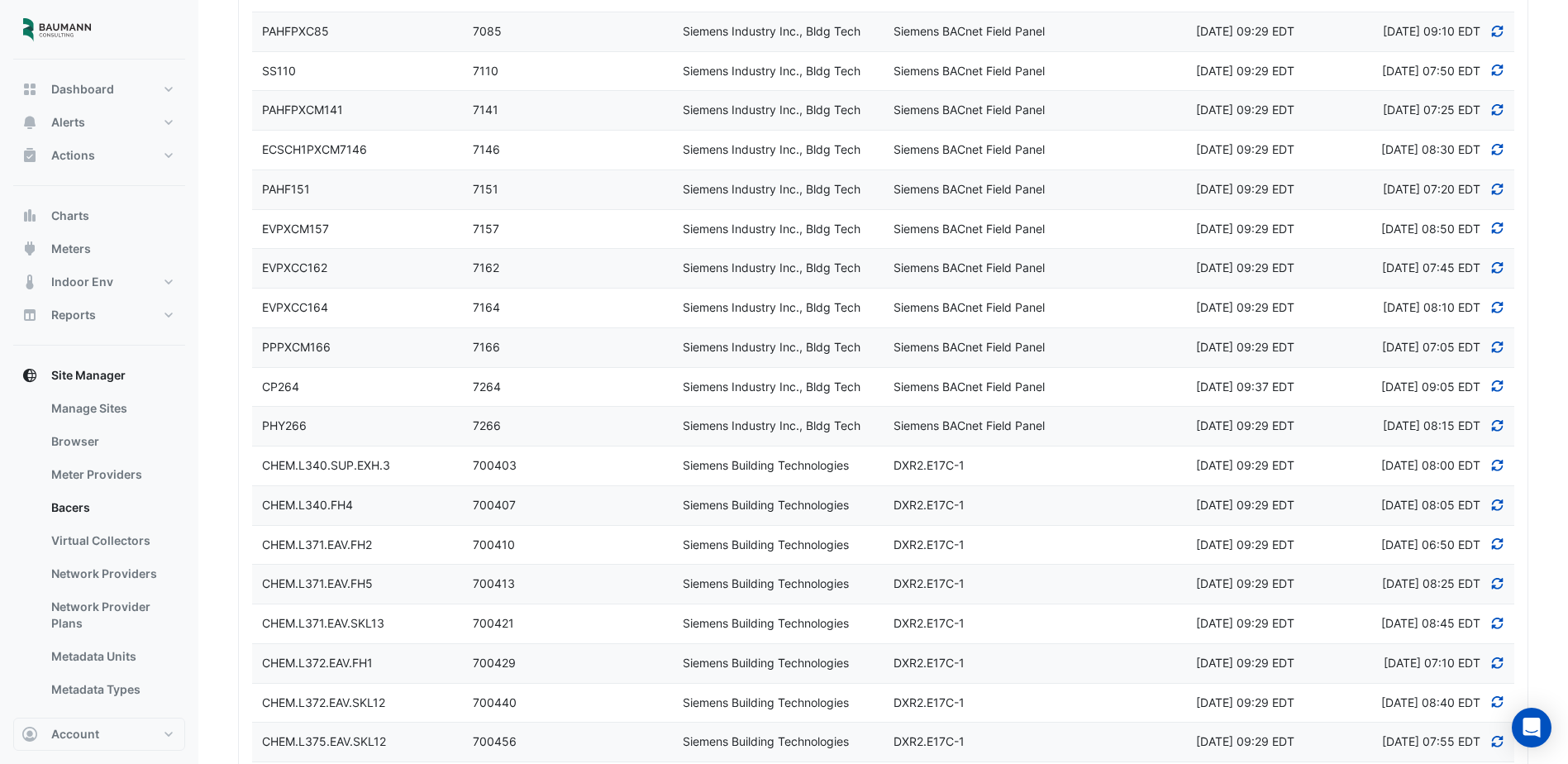
click at [1502, 392] on icon at bounding box center [1498, 386] width 15 height 12
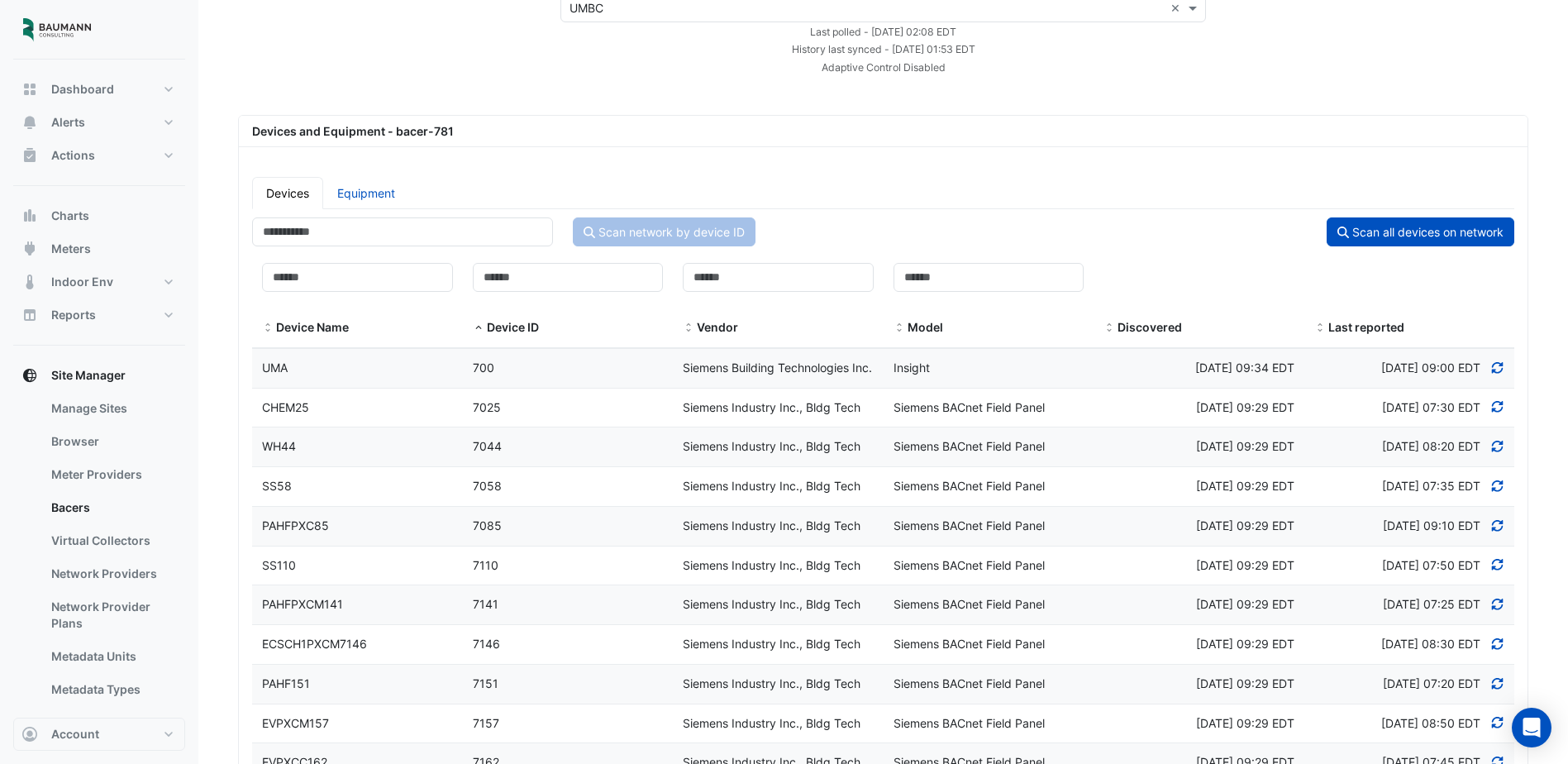
scroll to position [0, 0]
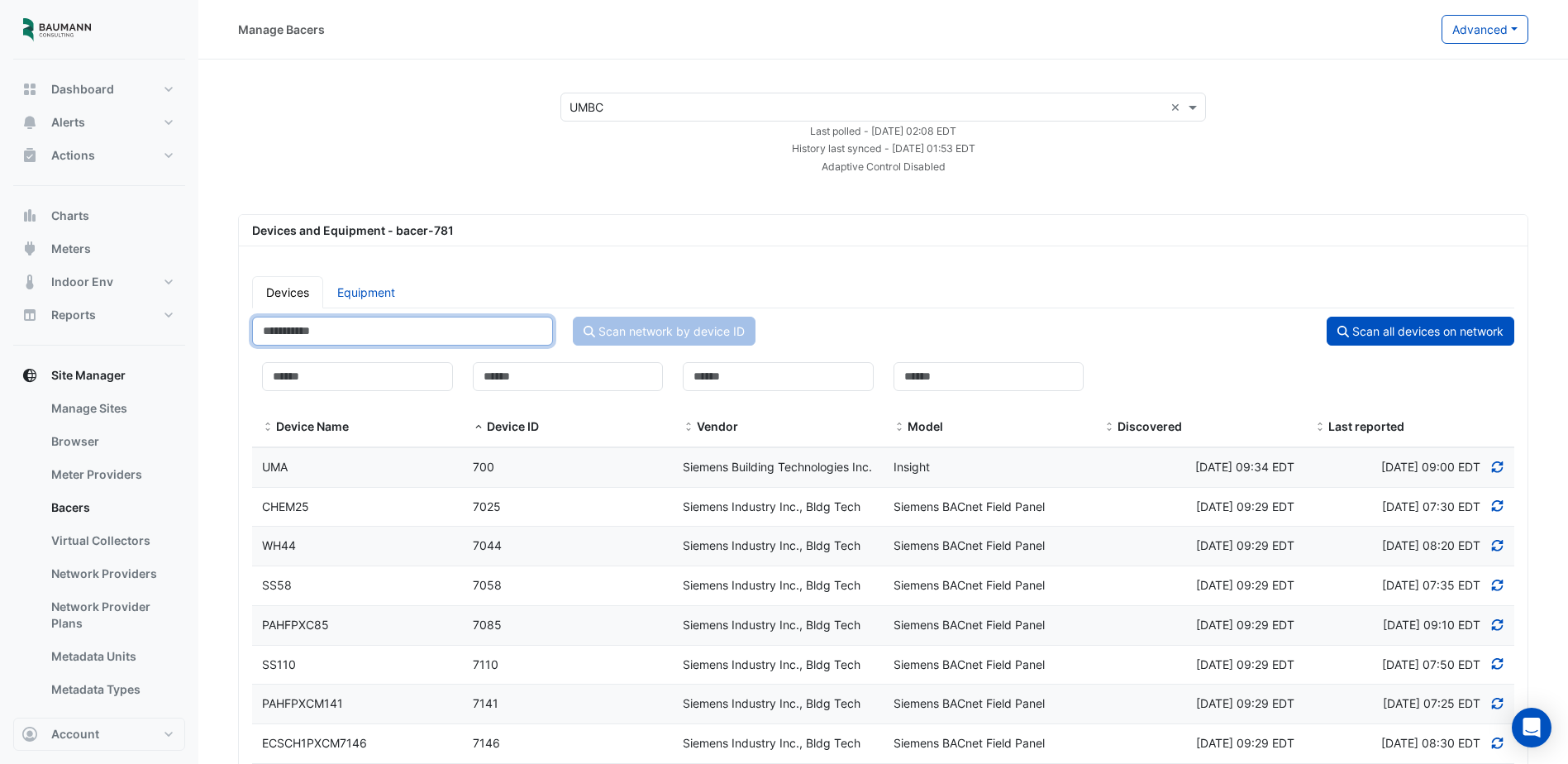
click at [339, 335] on input "number" at bounding box center [402, 331] width 301 height 29
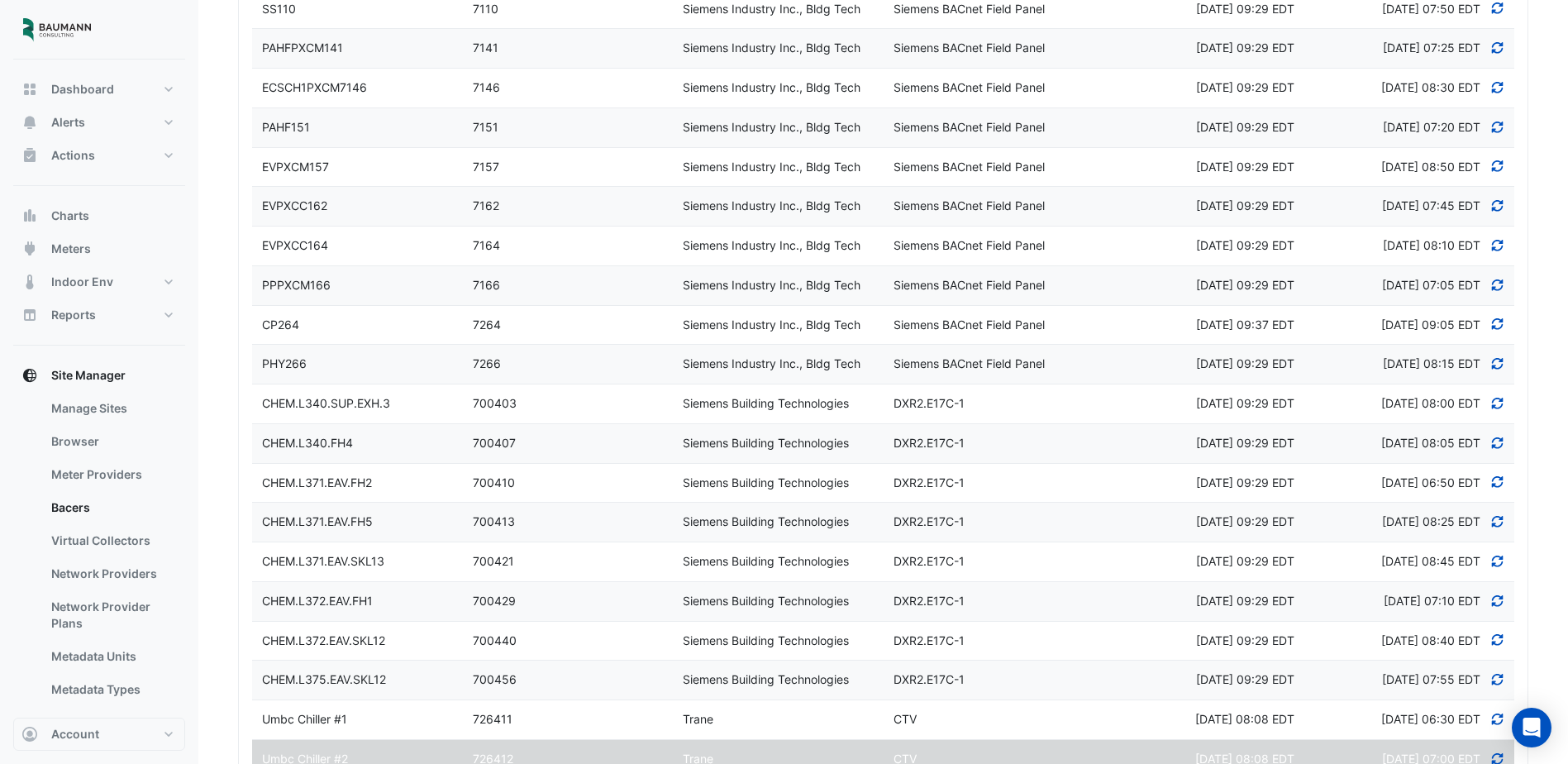
scroll to position [165, 0]
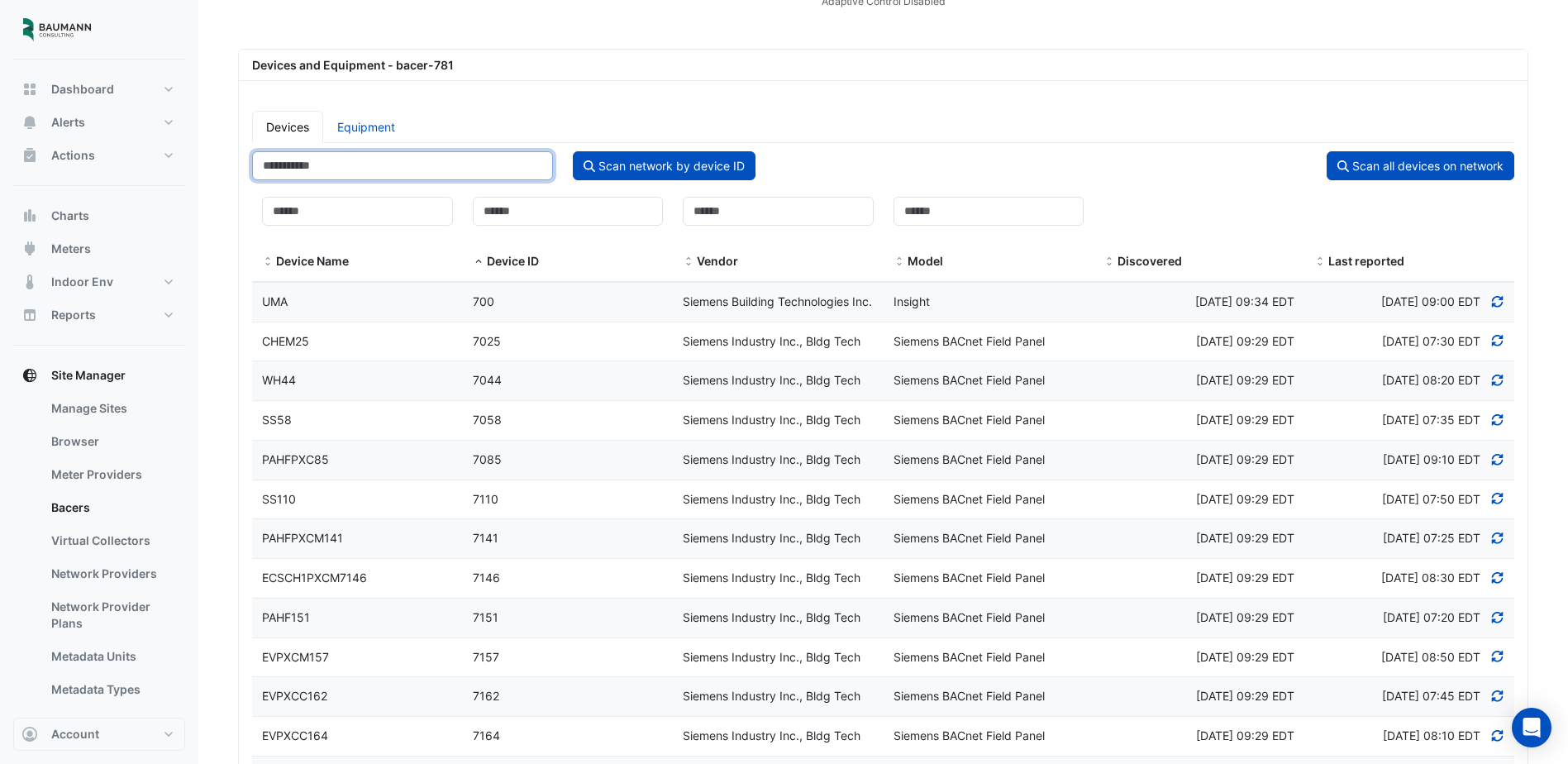
type input "*"
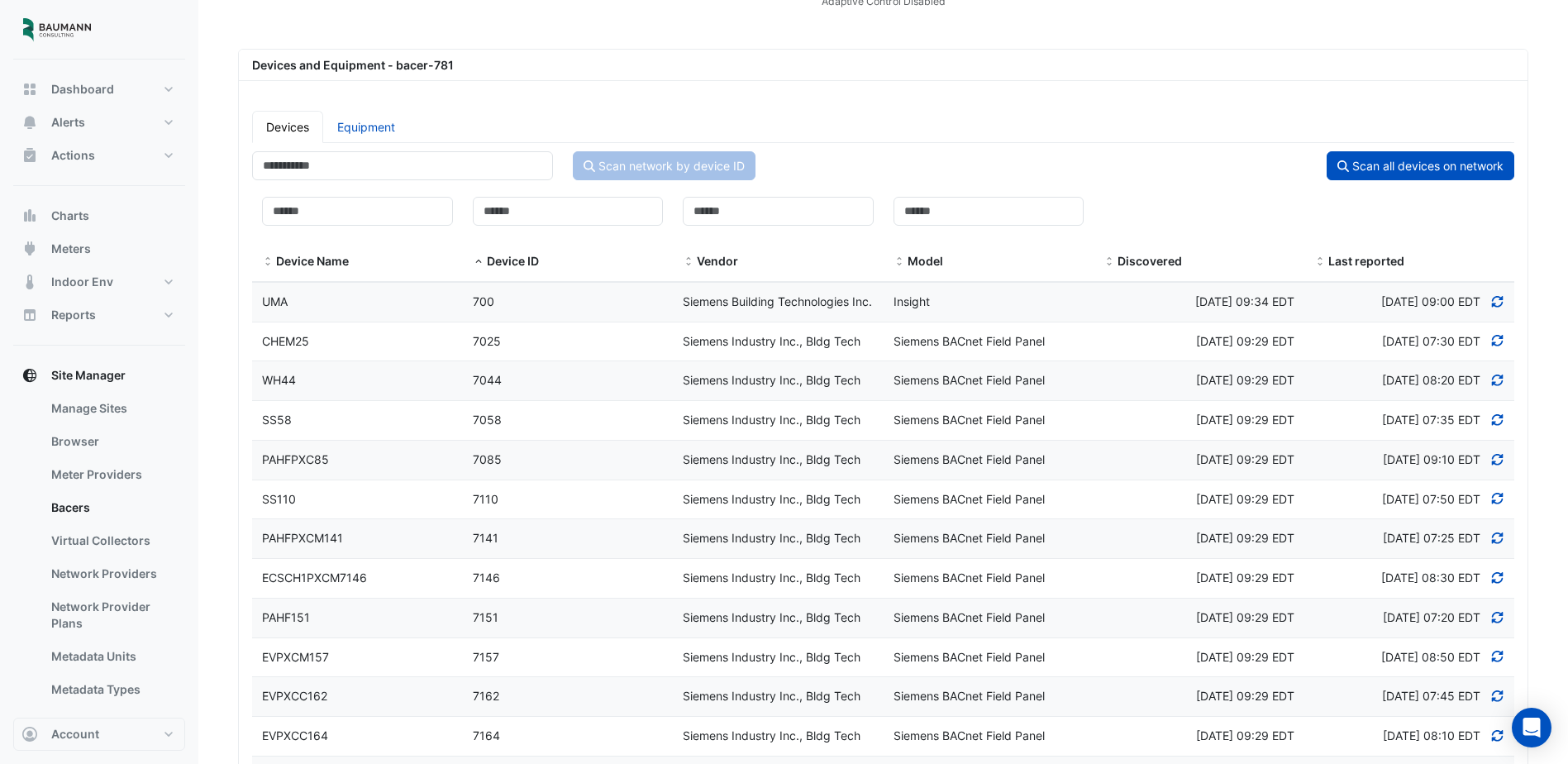
click at [874, 117] on ul "Devices Equipment" at bounding box center [883, 126] width 1262 height 32
click at [391, 175] on input "number" at bounding box center [402, 165] width 301 height 29
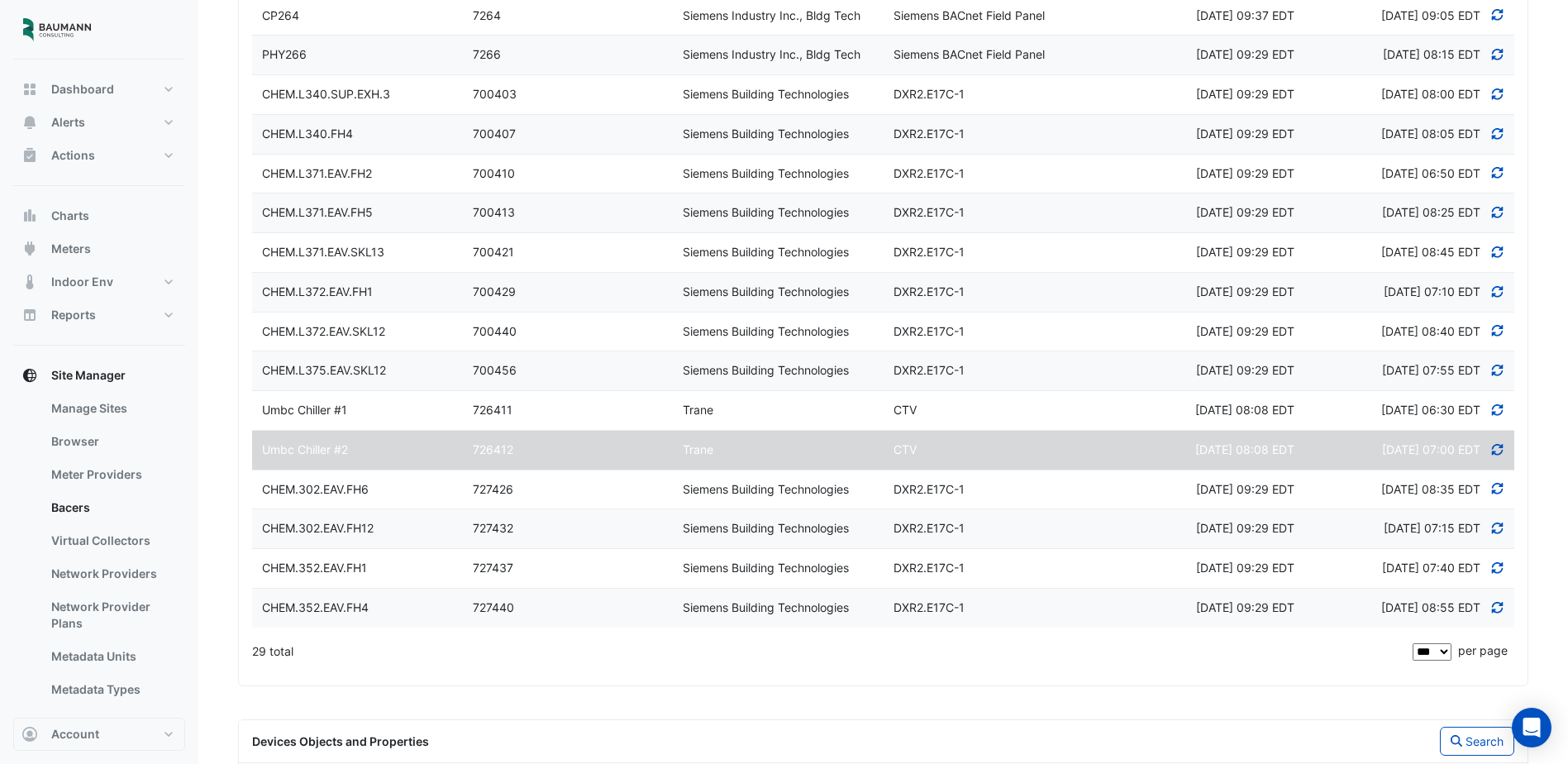
scroll to position [1240, 0]
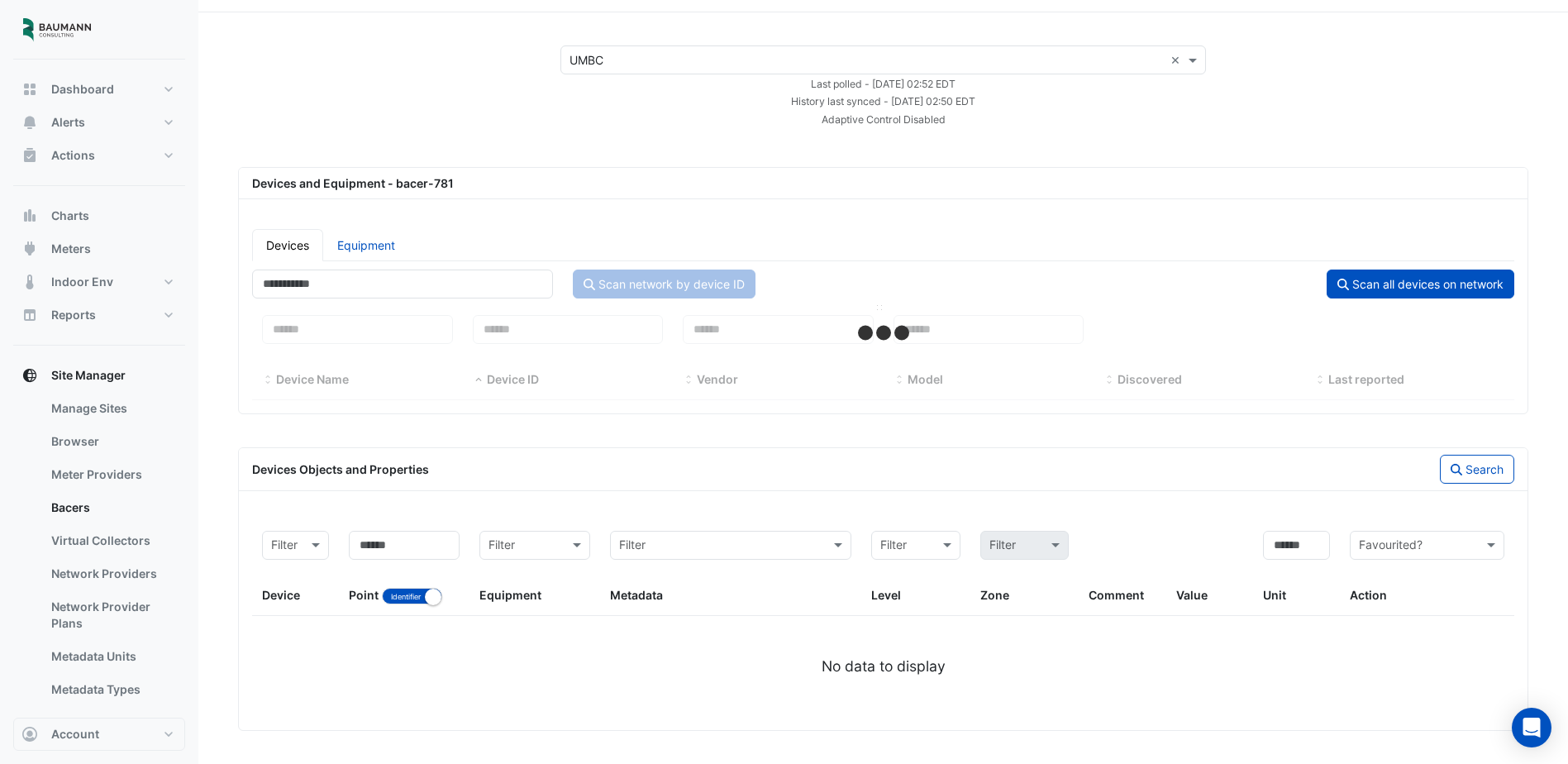
select select "***"
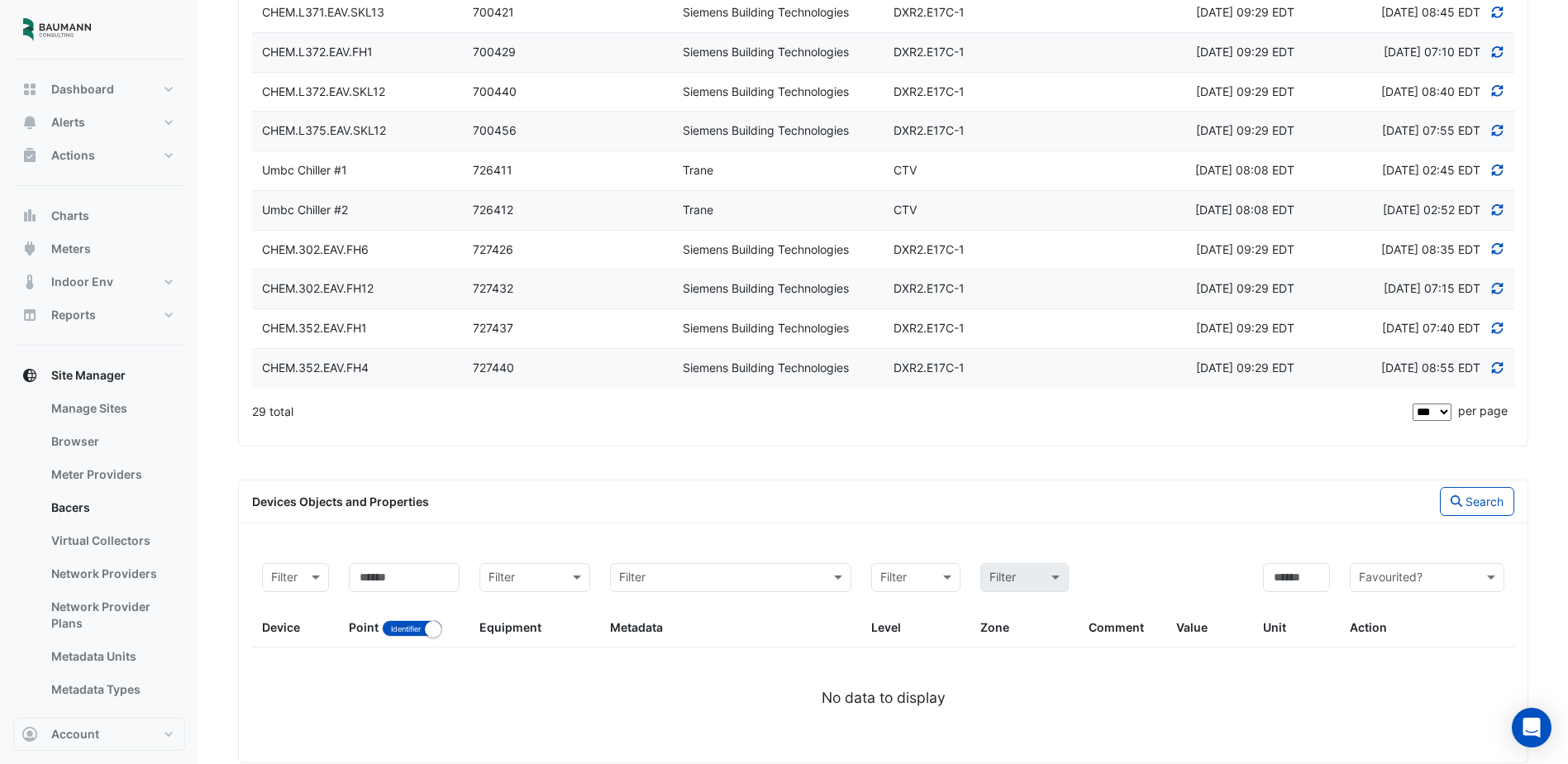
scroll to position [1039, 0]
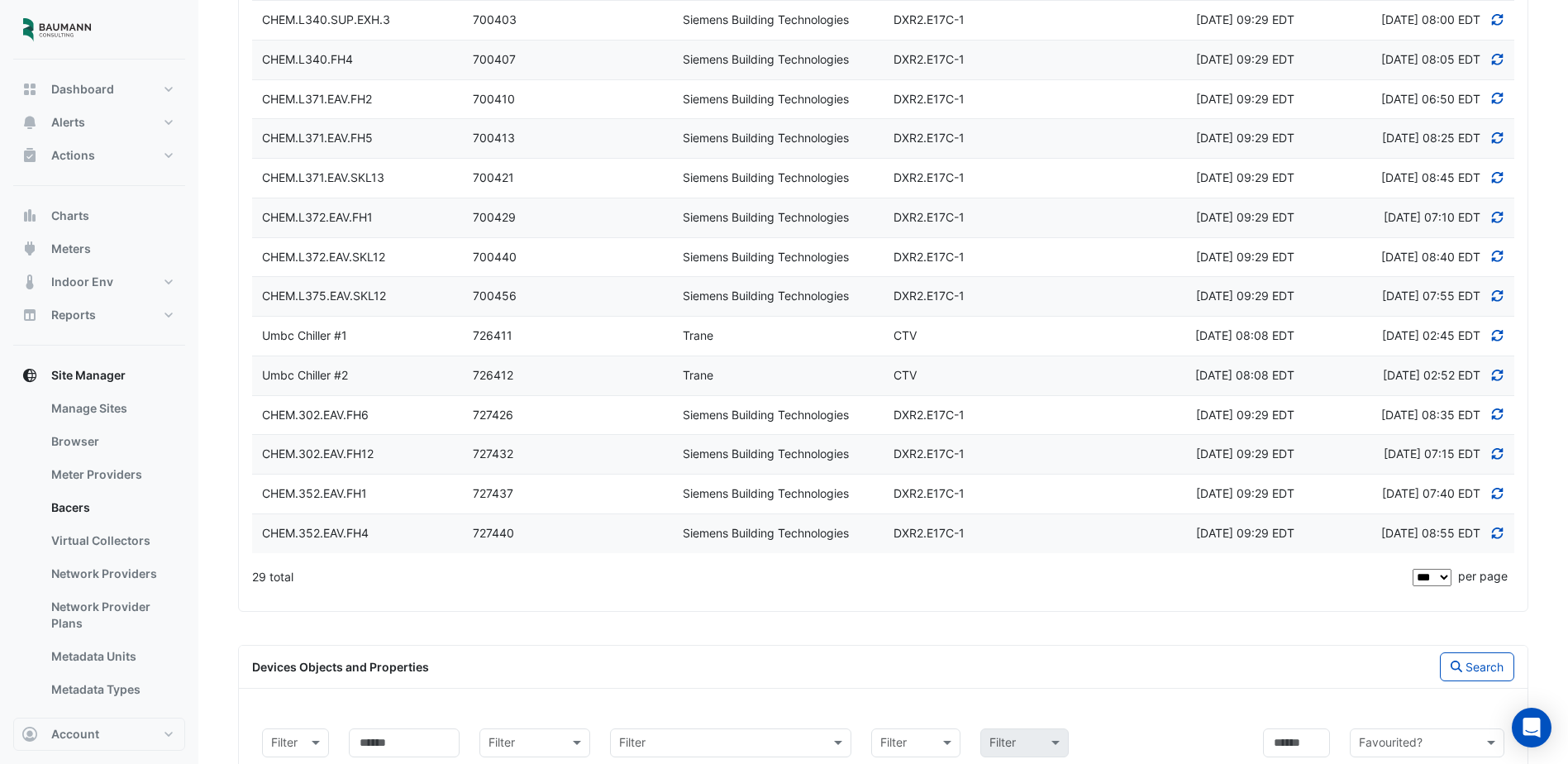
click at [505, 383] on datatable-body-cell "Device ID 726412" at bounding box center [568, 376] width 211 height 39
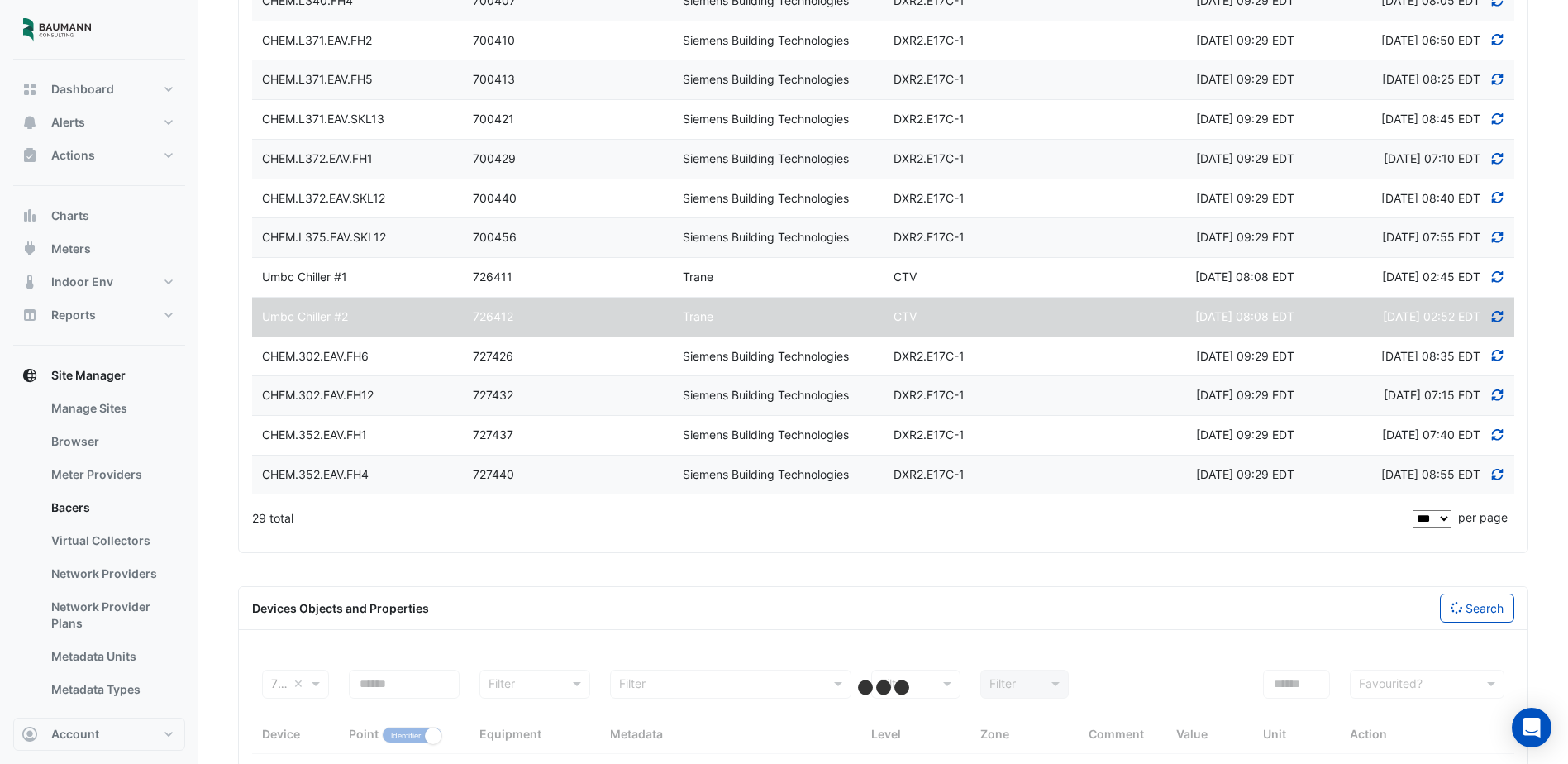
scroll to position [1154, 0]
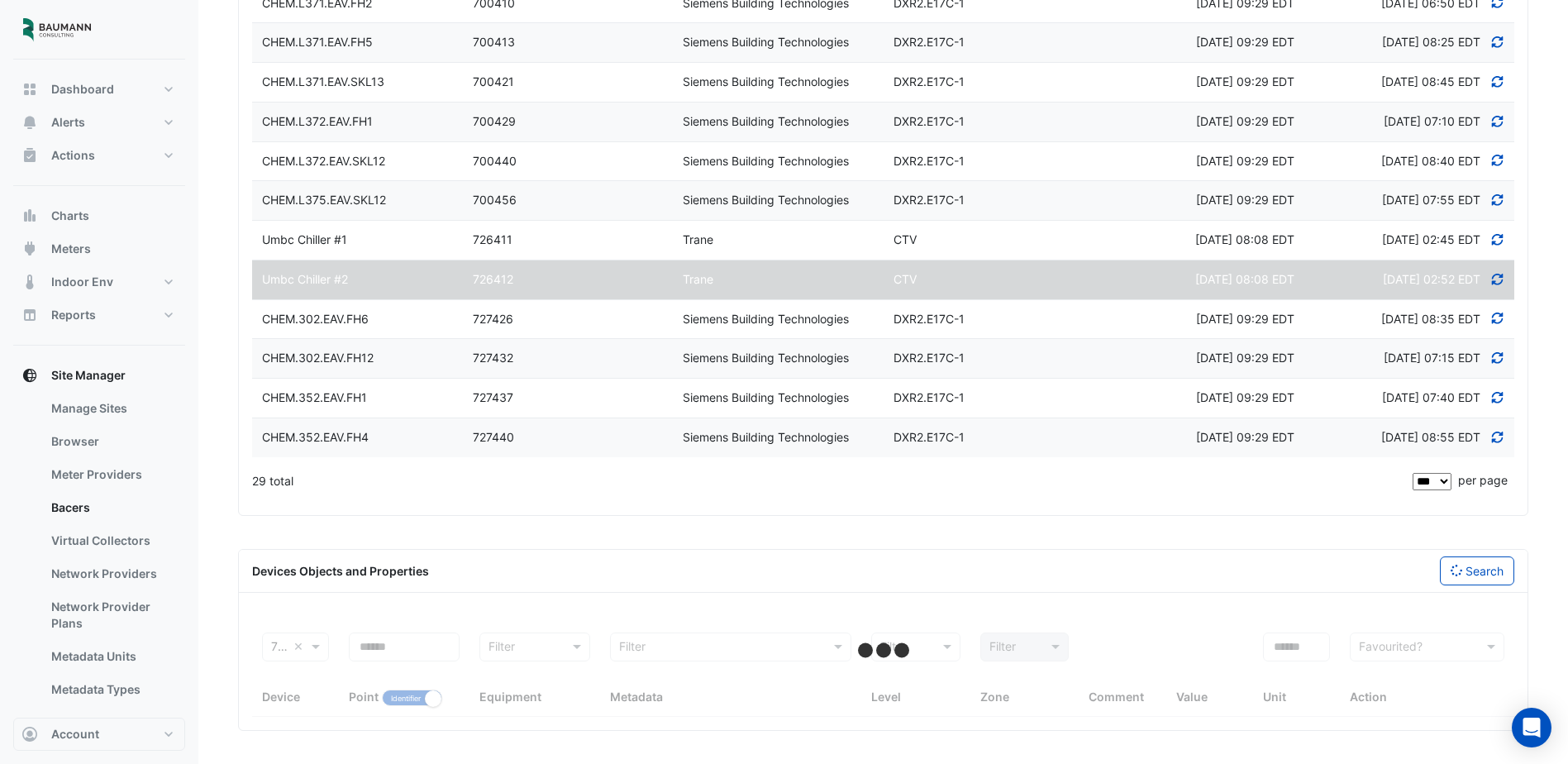
select select "***"
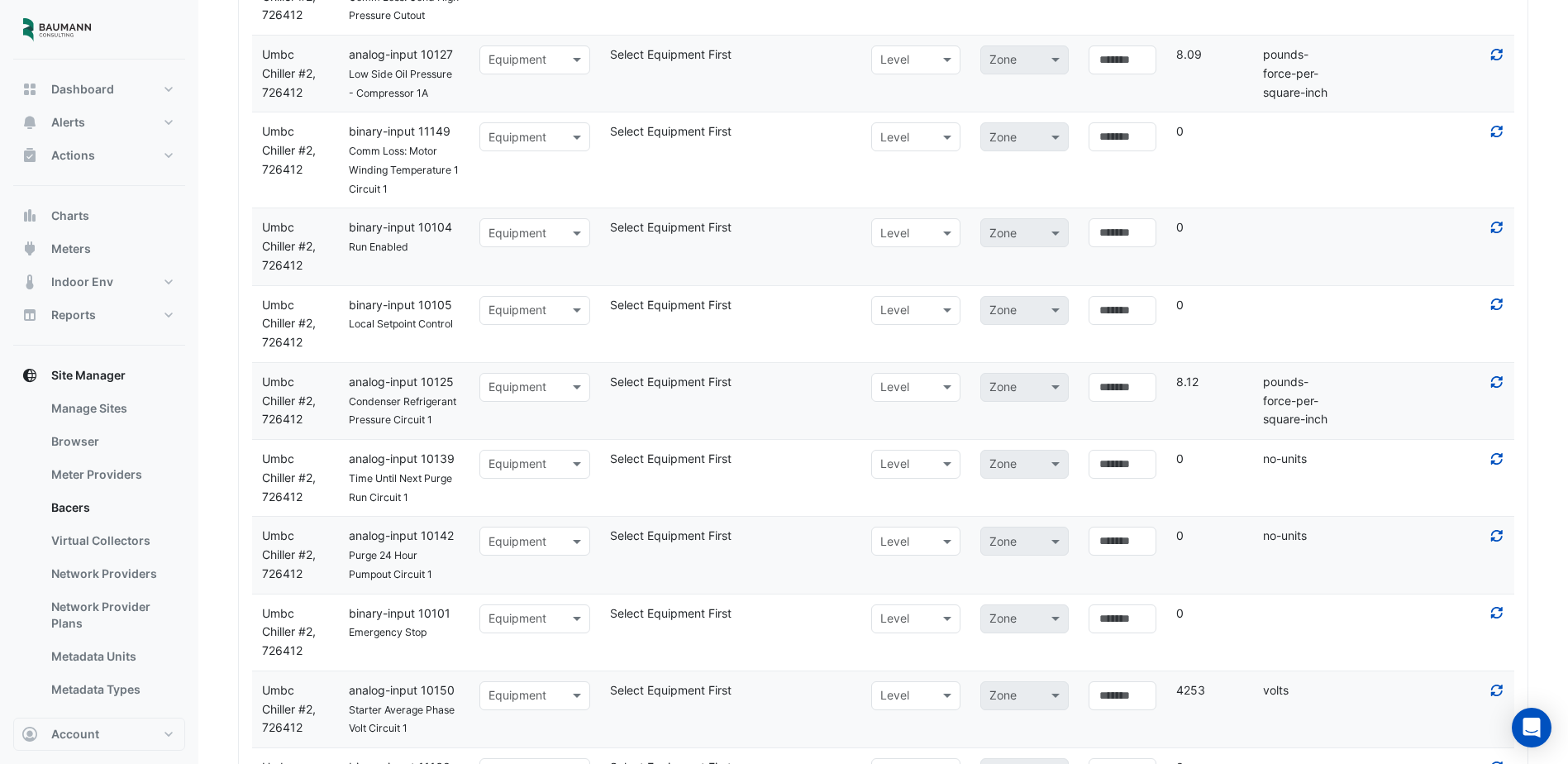
scroll to position [9284, 0]
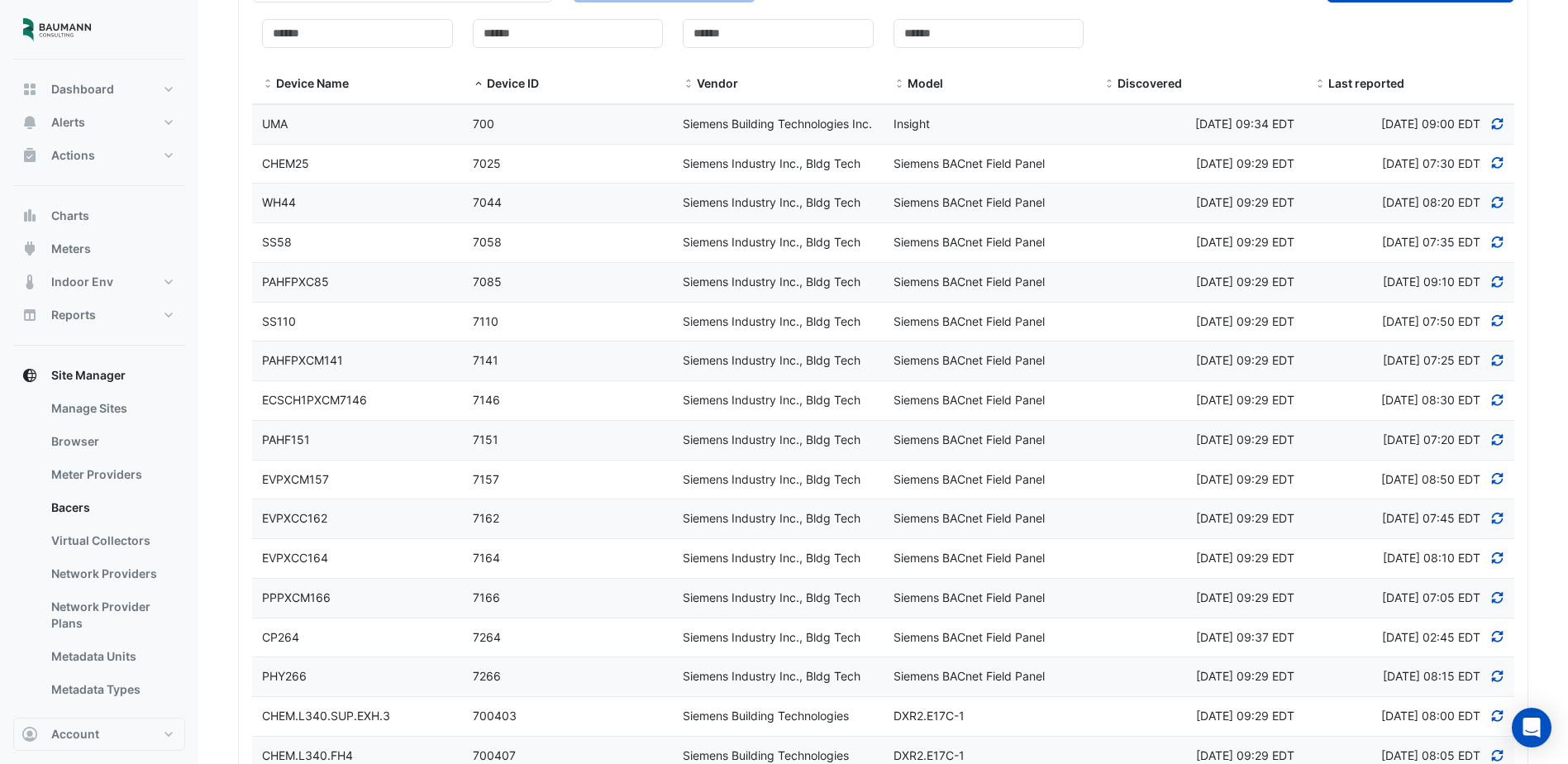
drag, startPoint x: 787, startPoint y: 535, endPoint x: 786, endPoint y: 309, distance: 226.0
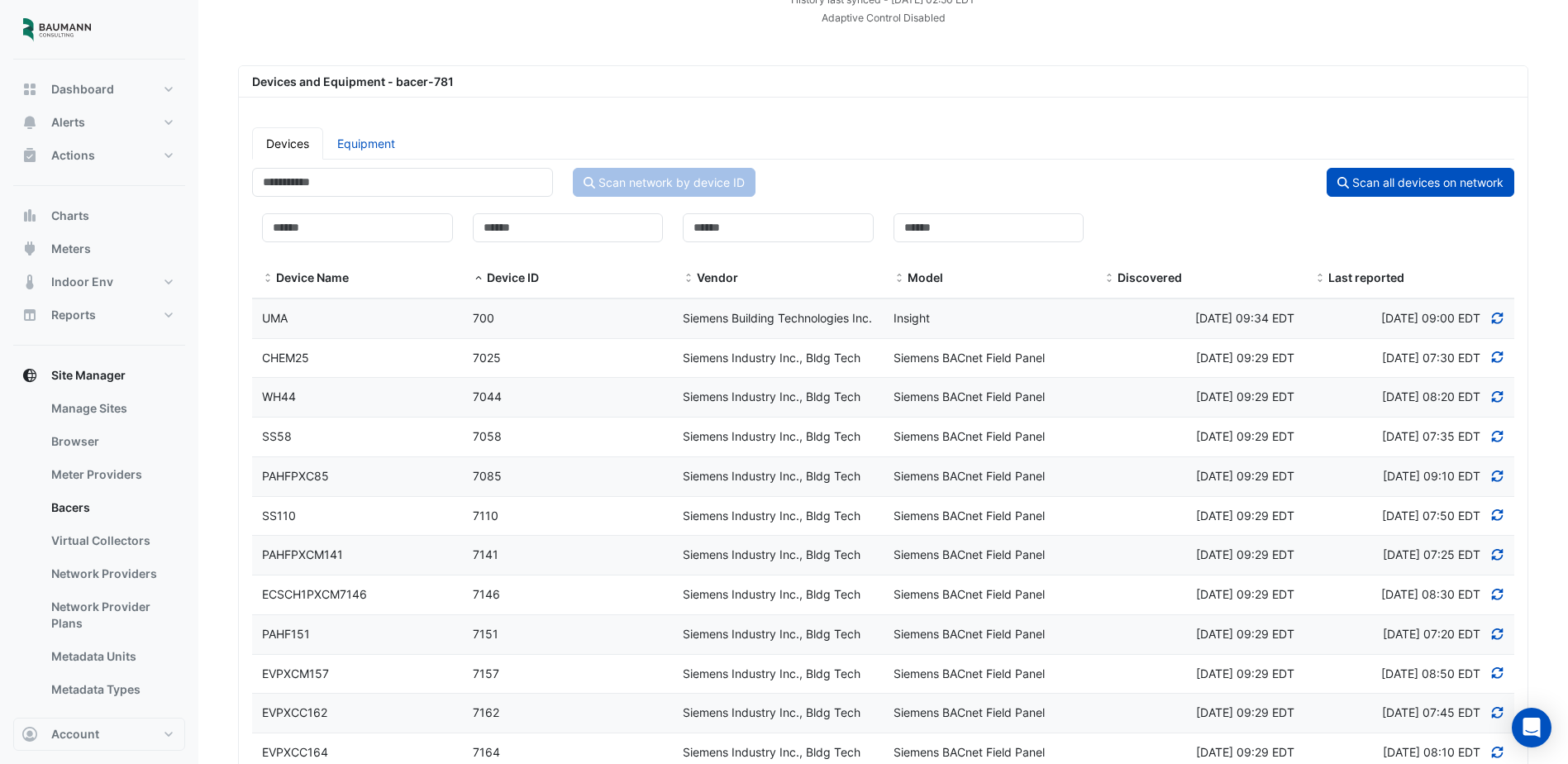
scroll to position [0, 0]
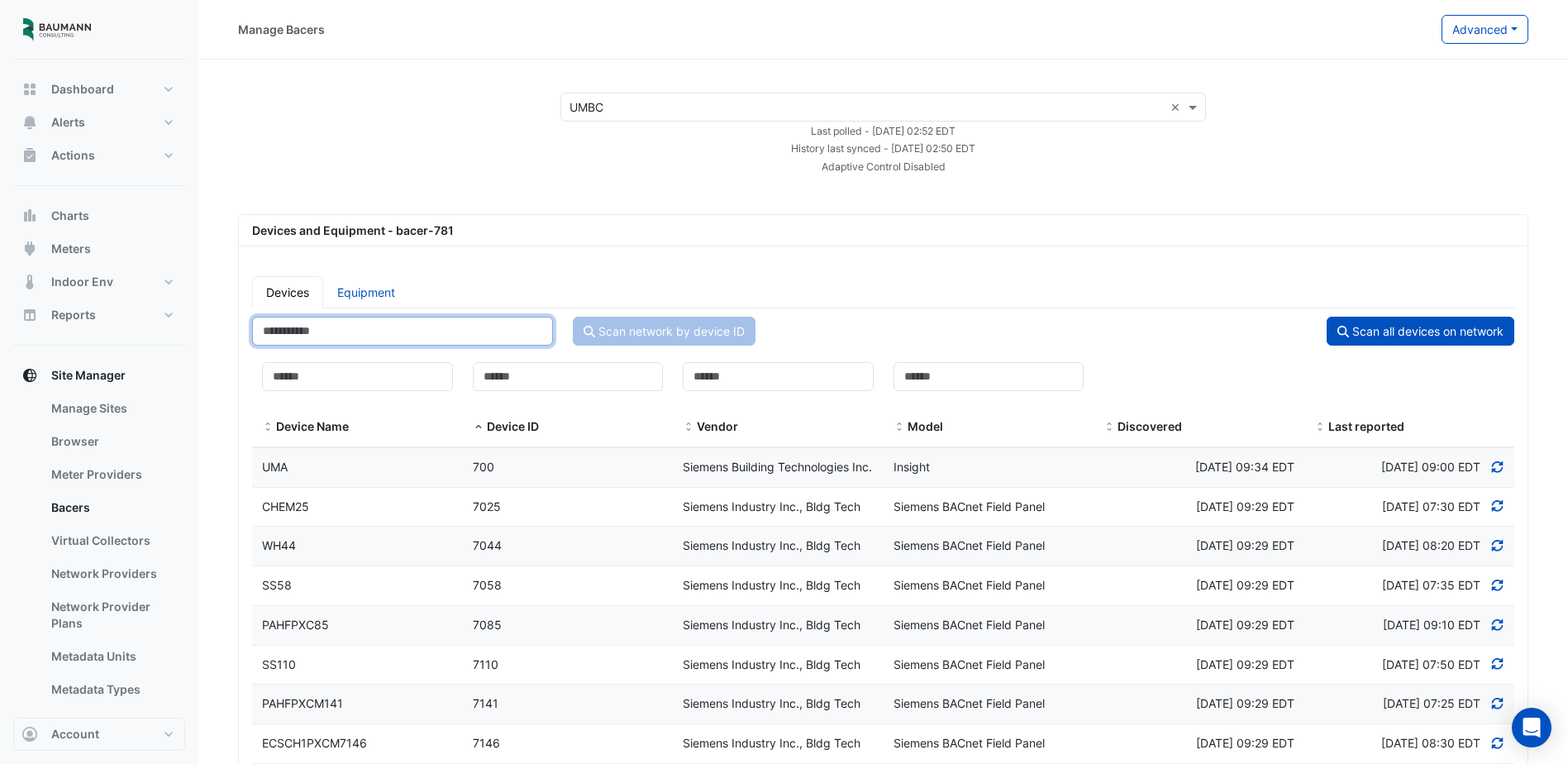
click at [459, 339] on input "number" at bounding box center [402, 331] width 301 height 29
paste input "******"
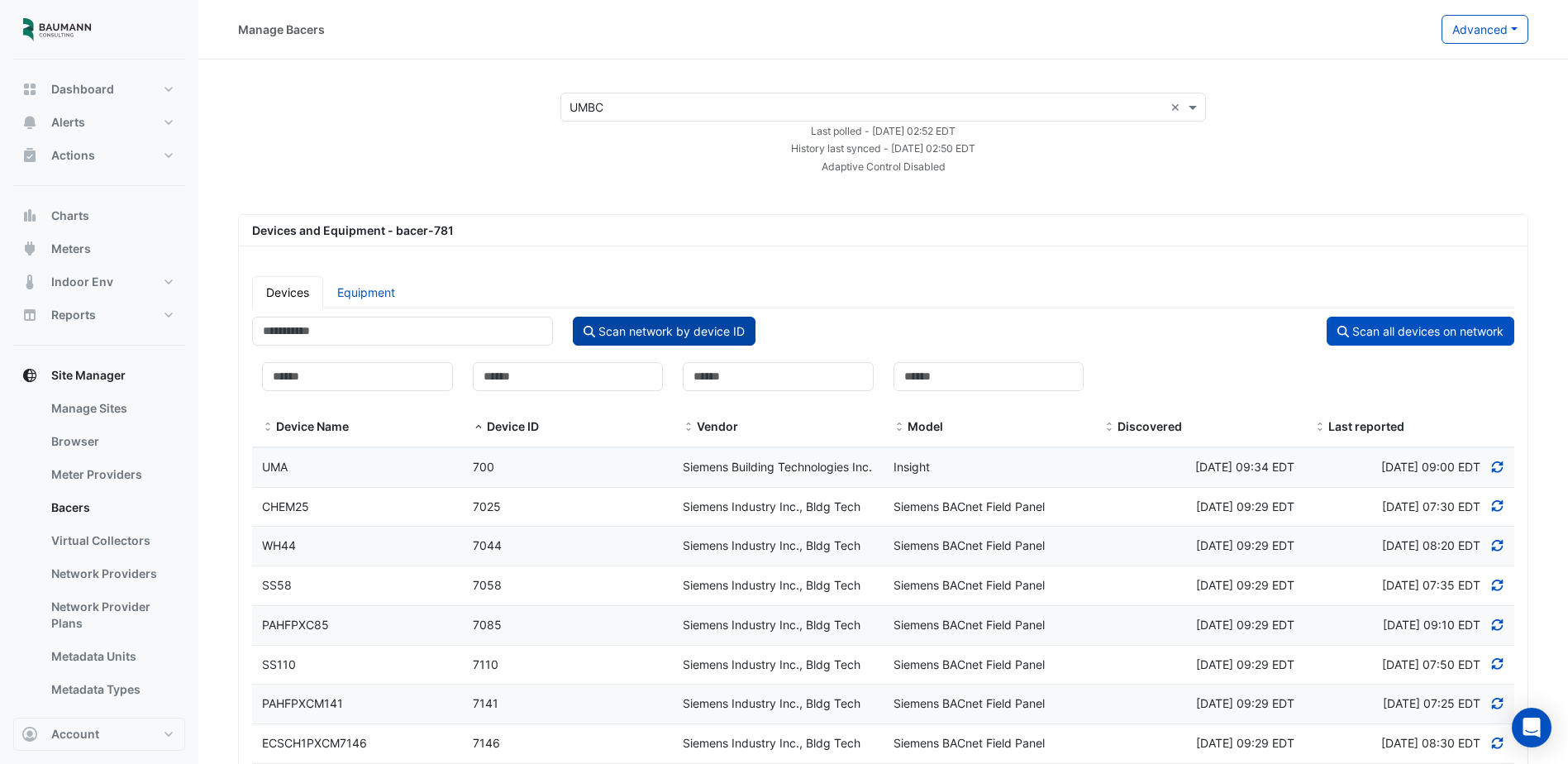
click at [671, 331] on button "Scan network by device ID" at bounding box center [663, 331] width 183 height 29
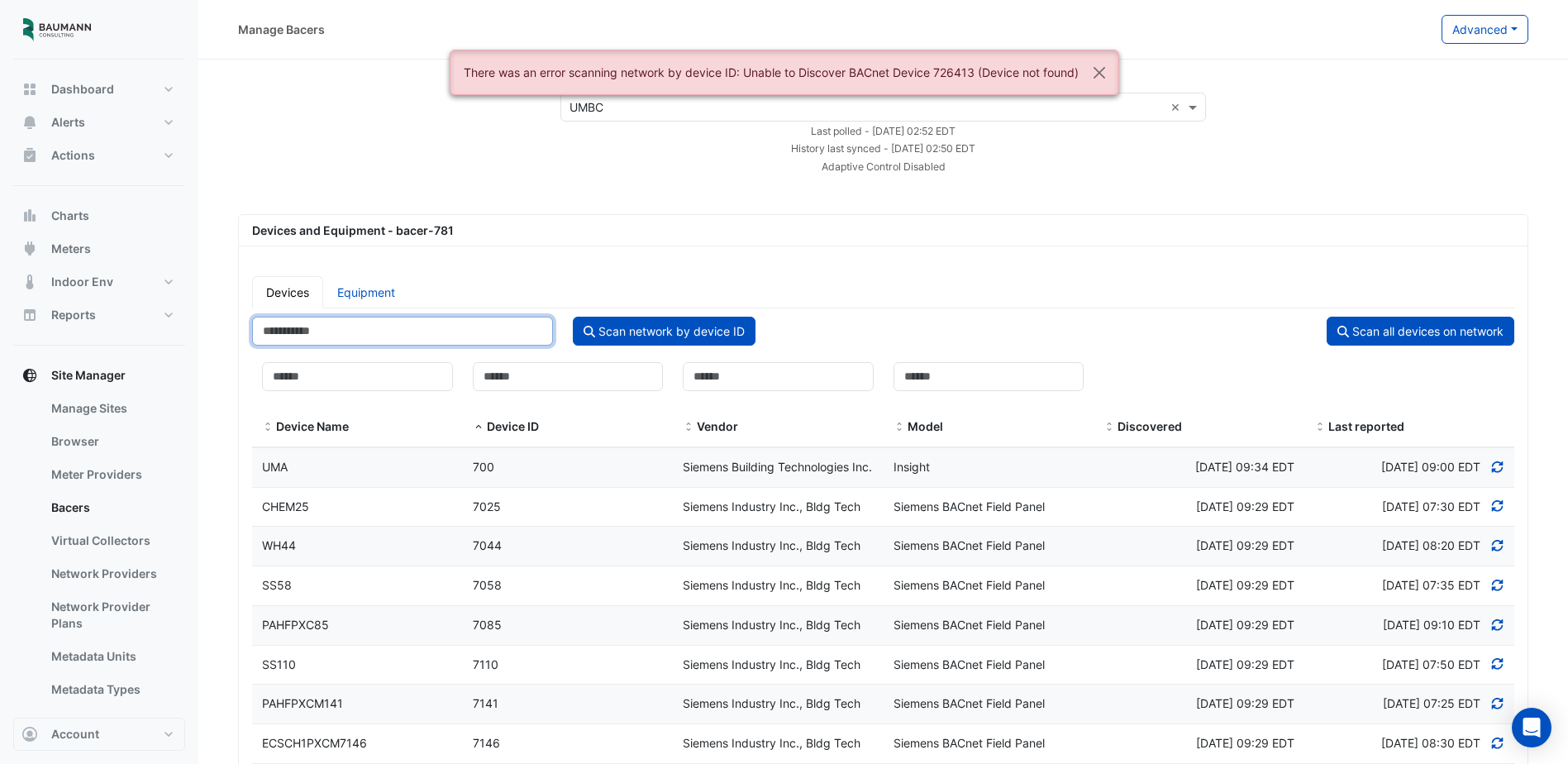
drag, startPoint x: 232, startPoint y: 336, endPoint x: 147, endPoint y: 336, distance: 85.0
paste input "number"
type input "******"
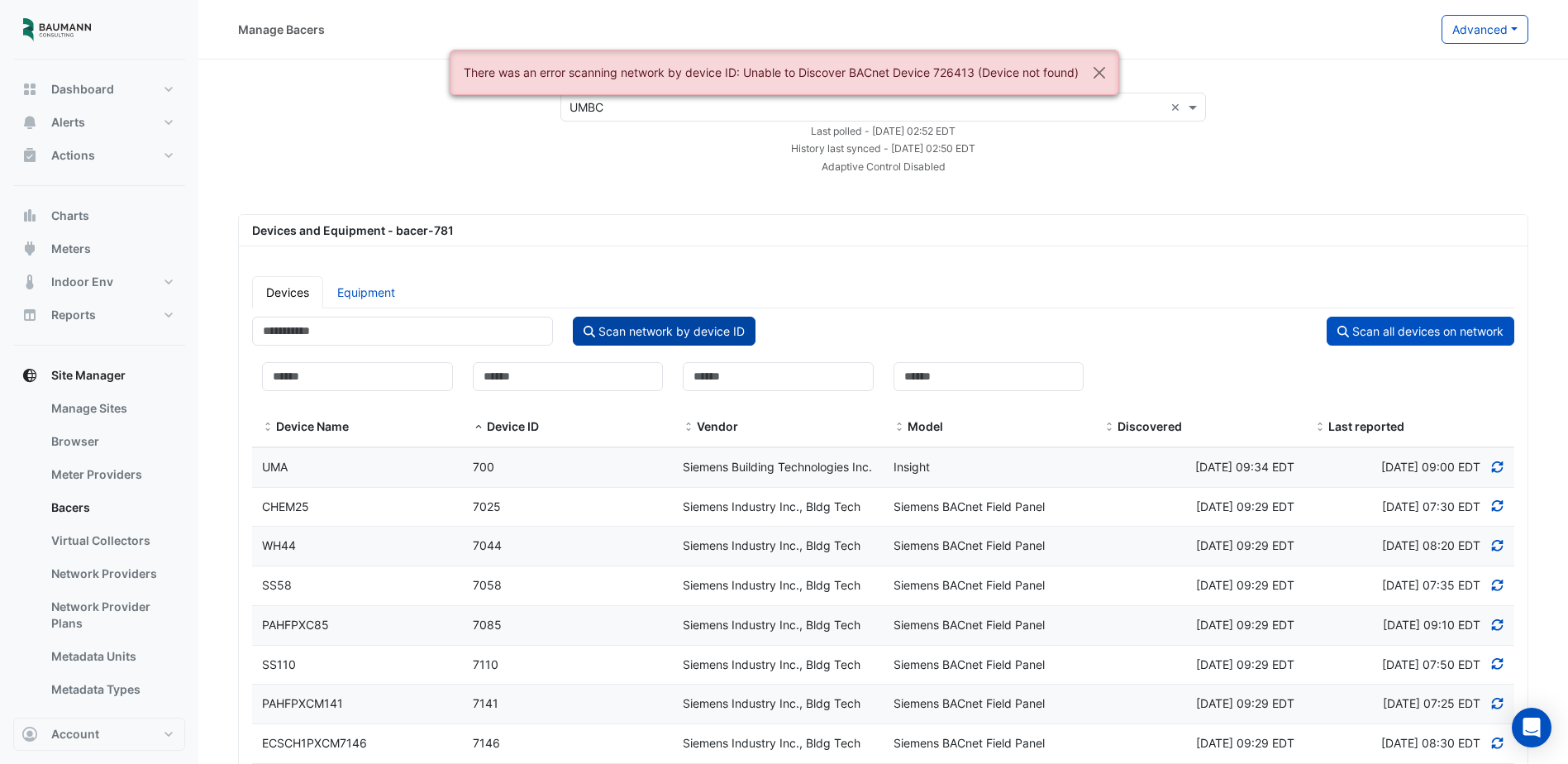
click at [630, 331] on button "Scan network by device ID" at bounding box center [663, 331] width 183 height 29
click at [1102, 74] on button "Close" at bounding box center [1098, 73] width 38 height 45
click at [1100, 63] on button "Close" at bounding box center [1099, 73] width 38 height 45
